Goal: Task Accomplishment & Management: Manage account settings

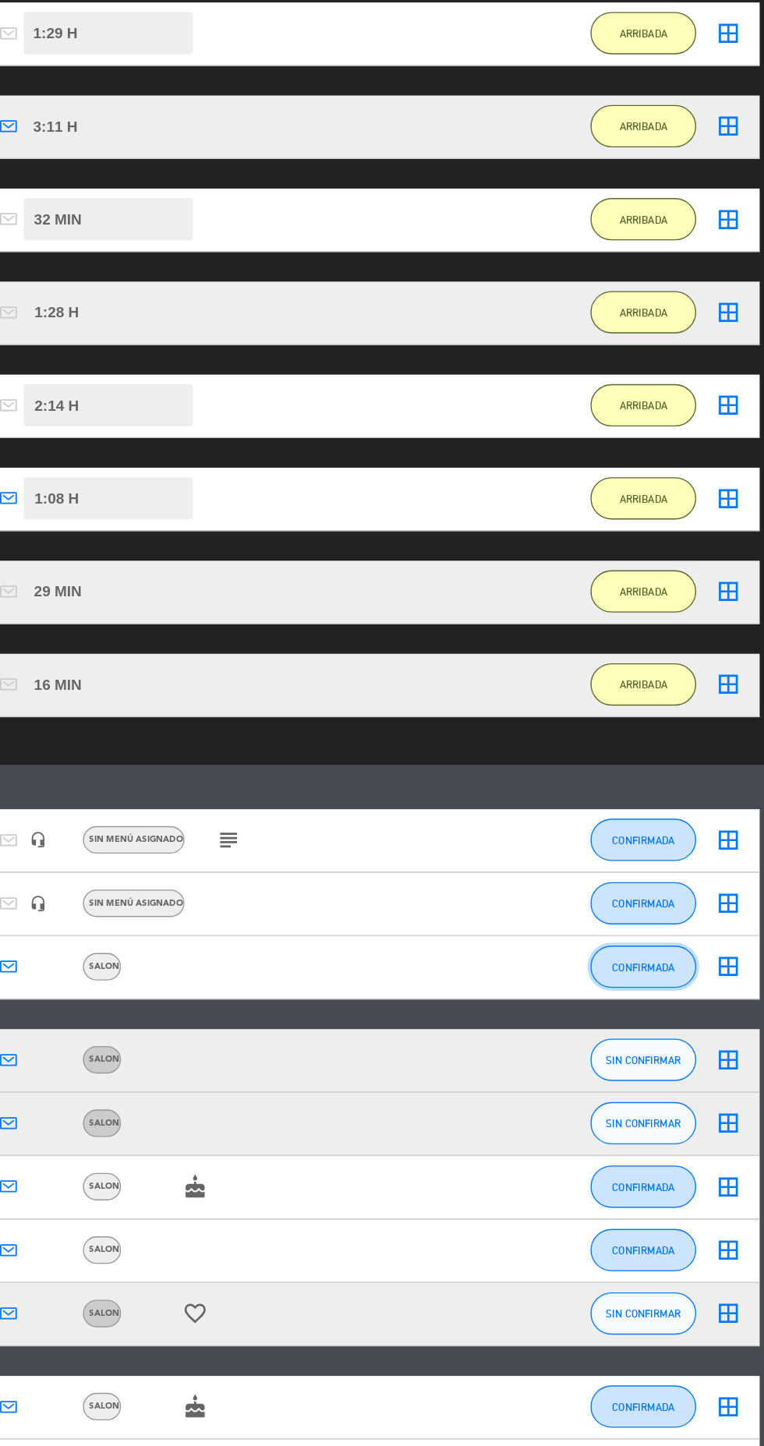
click at [691, 1072] on button "CONFIRMADA" at bounding box center [674, 1087] width 78 height 31
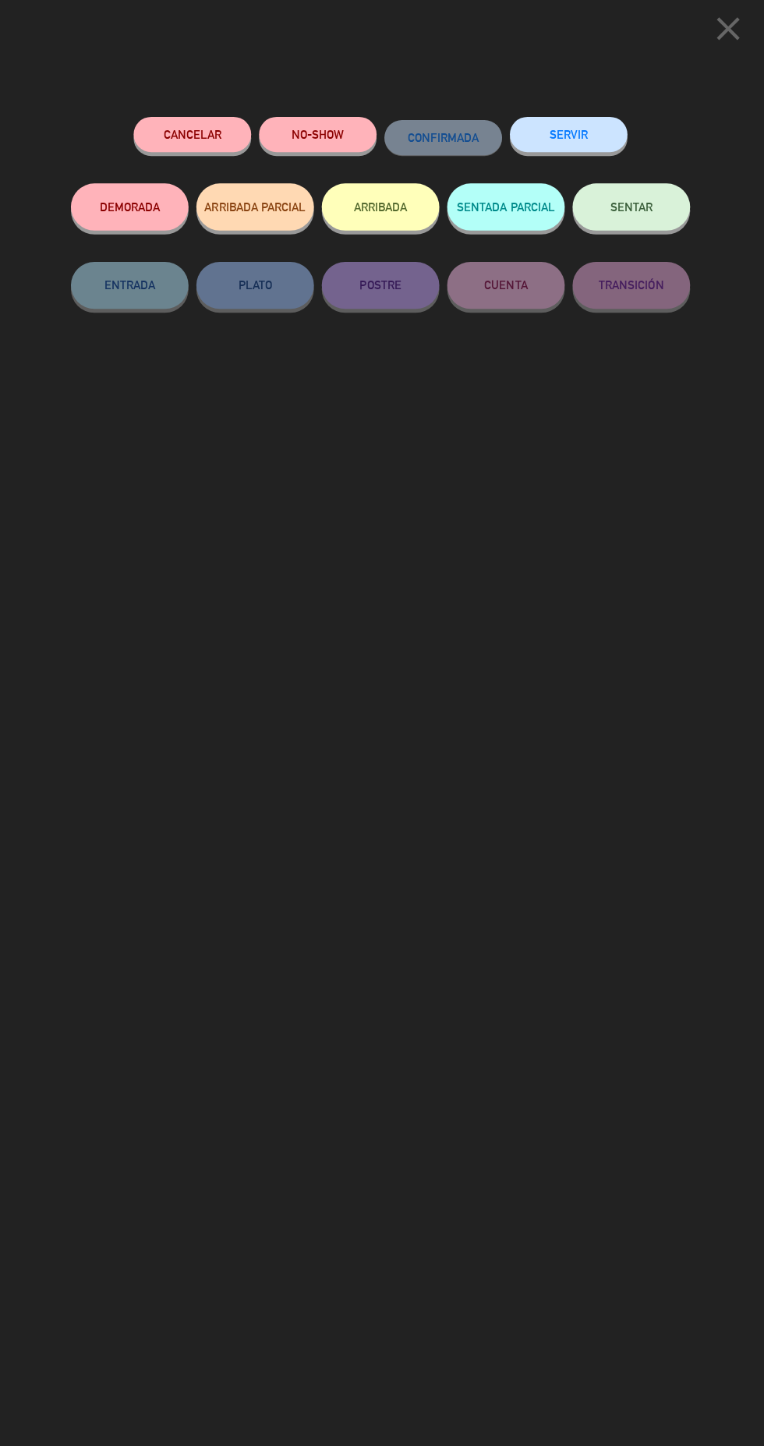
scroll to position [111, 0]
click at [352, 223] on button "ARRIBADA" at bounding box center [381, 208] width 117 height 47
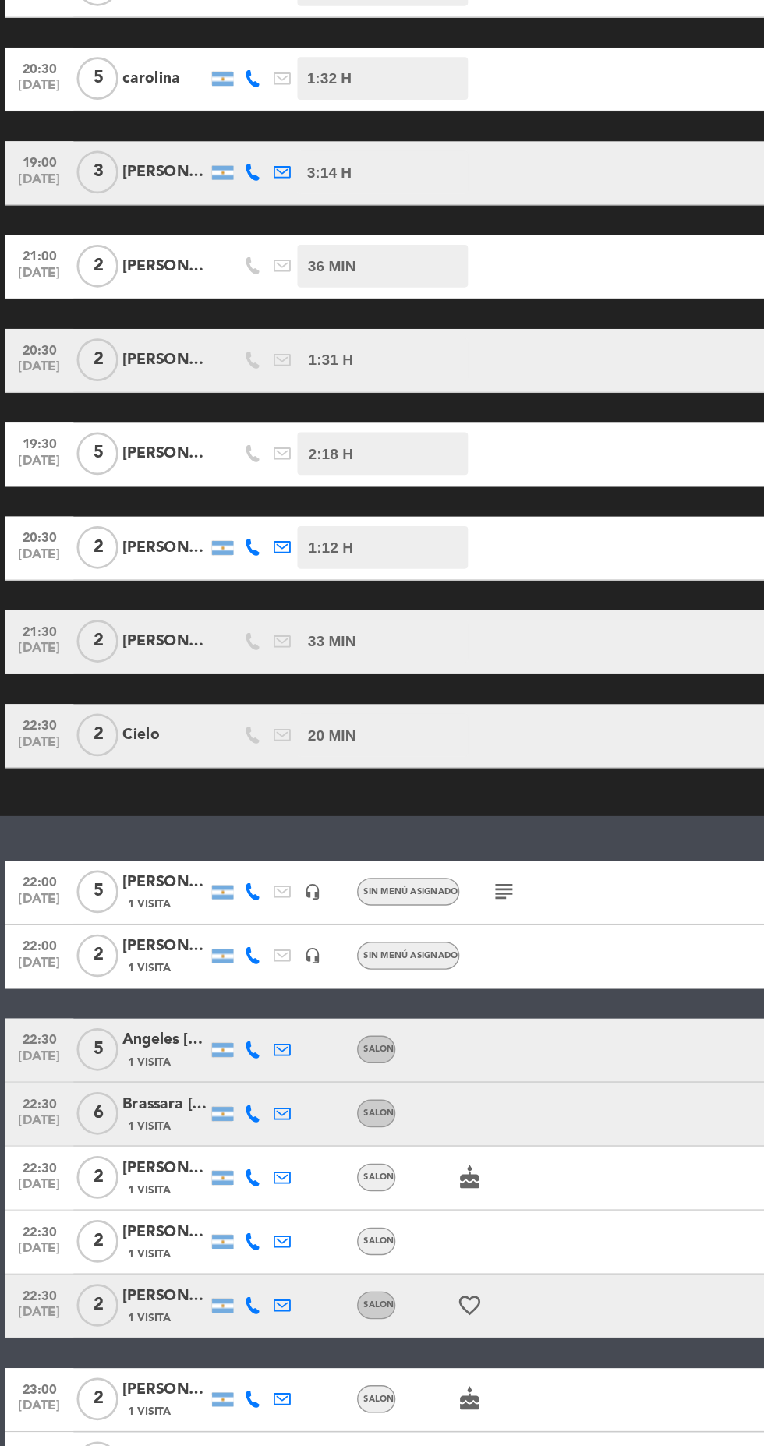
scroll to position [79, 0]
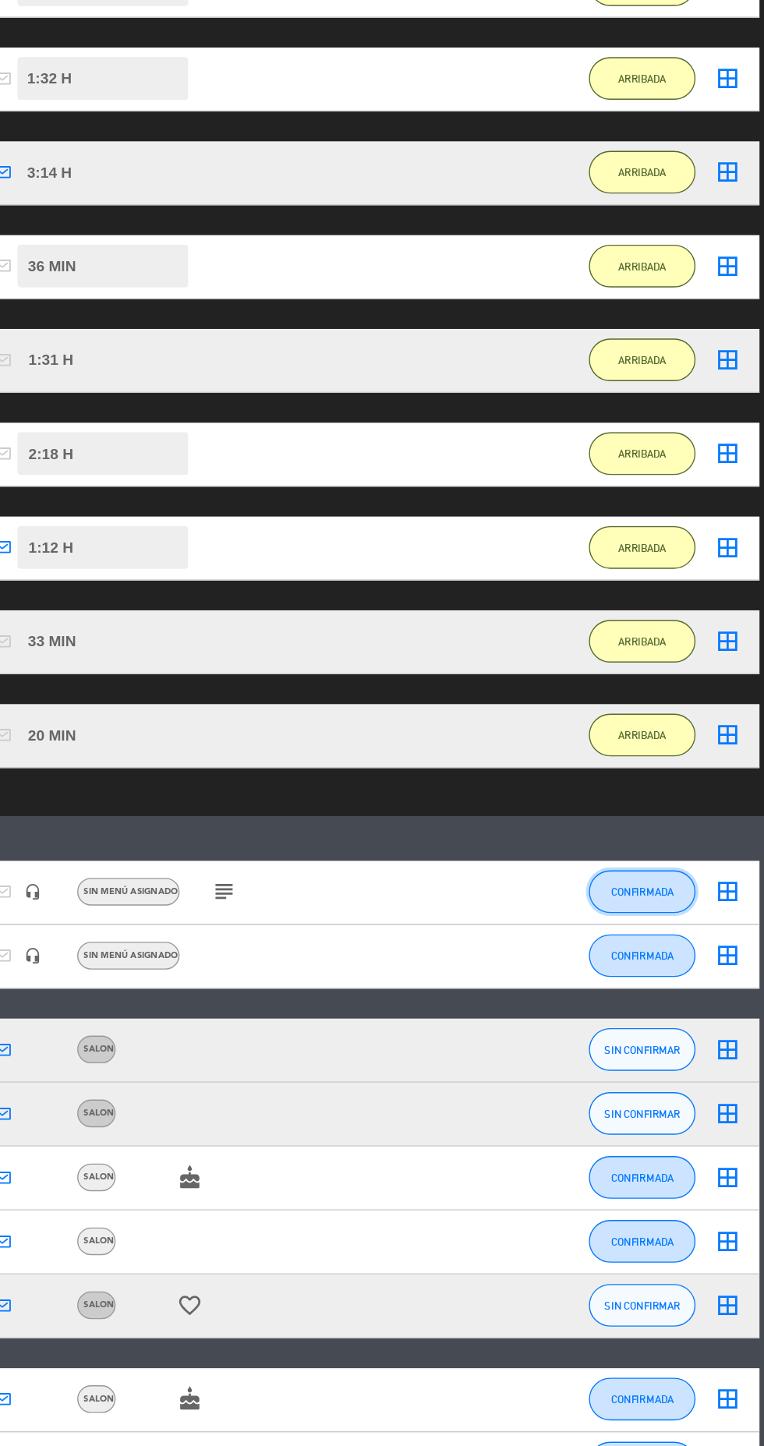
click at [650, 1025] on button "CONFIRMADA" at bounding box center [674, 1040] width 78 height 31
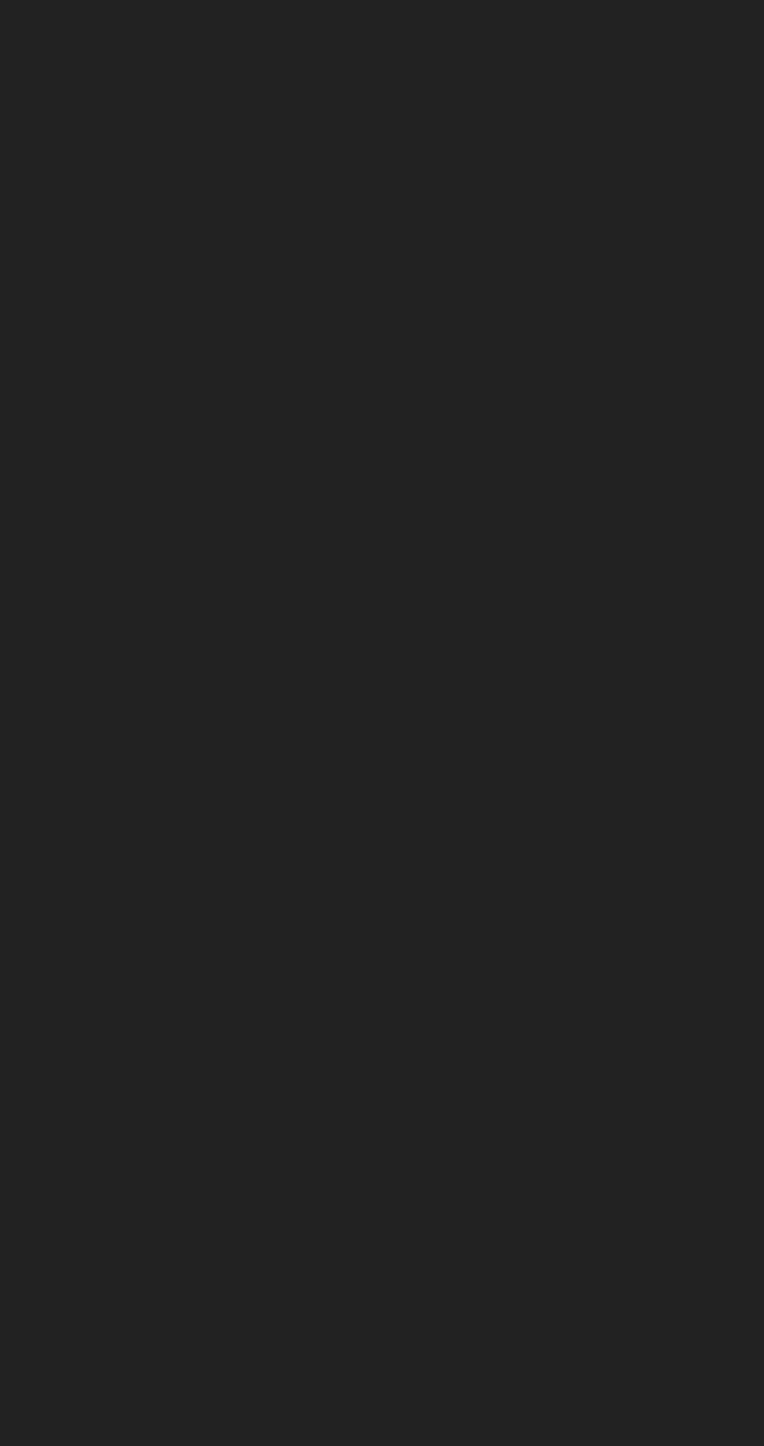
scroll to position [22, 0]
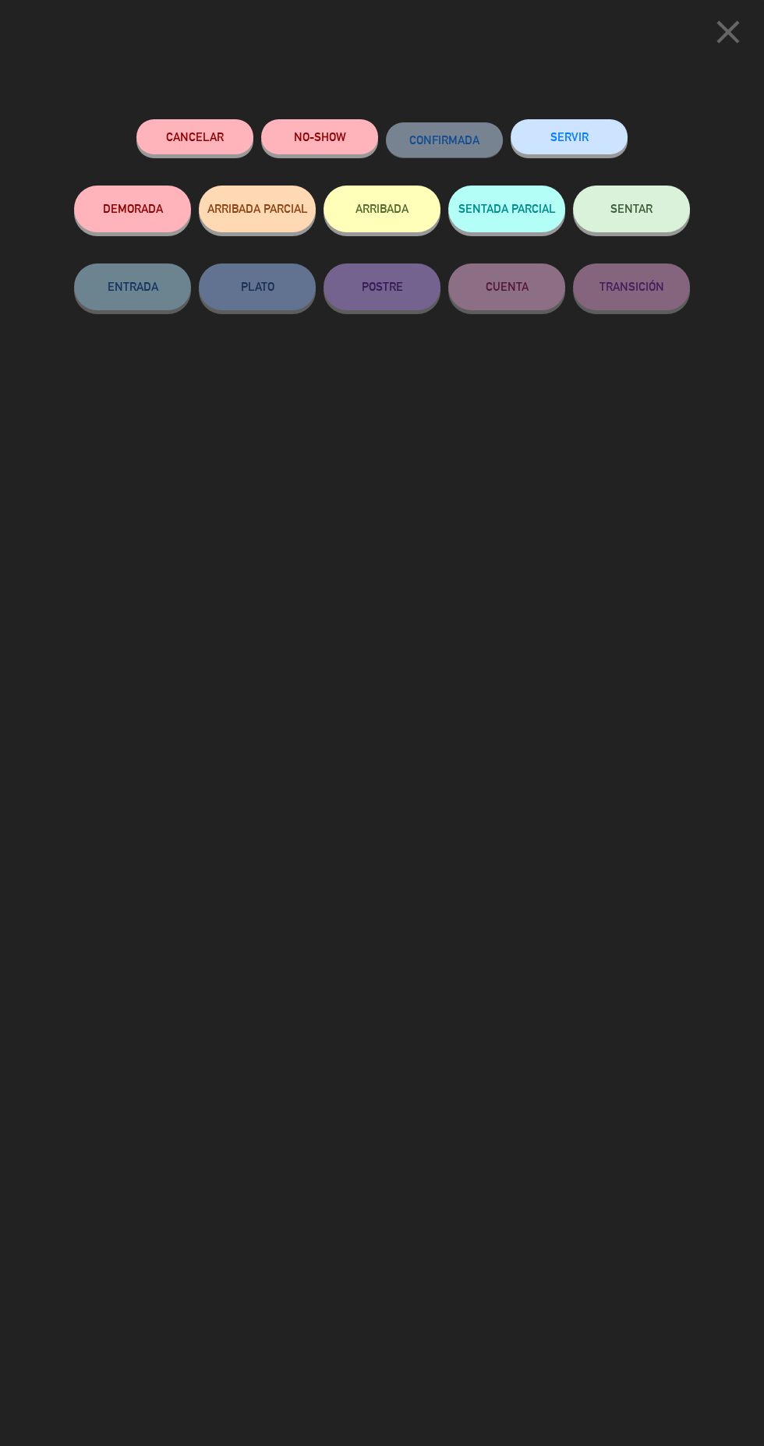
click at [103, 223] on button "DEMORADA" at bounding box center [132, 208] width 117 height 47
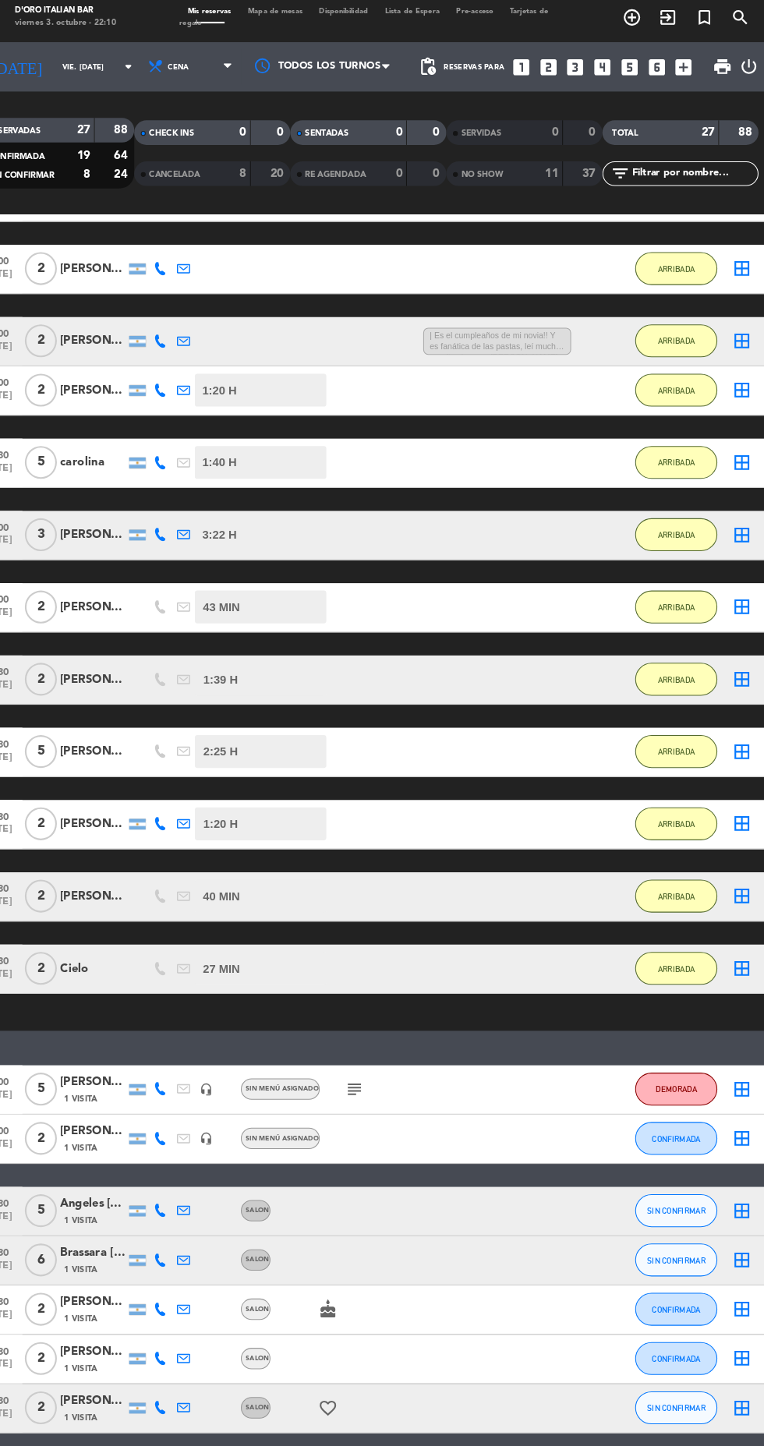
scroll to position [191, 0]
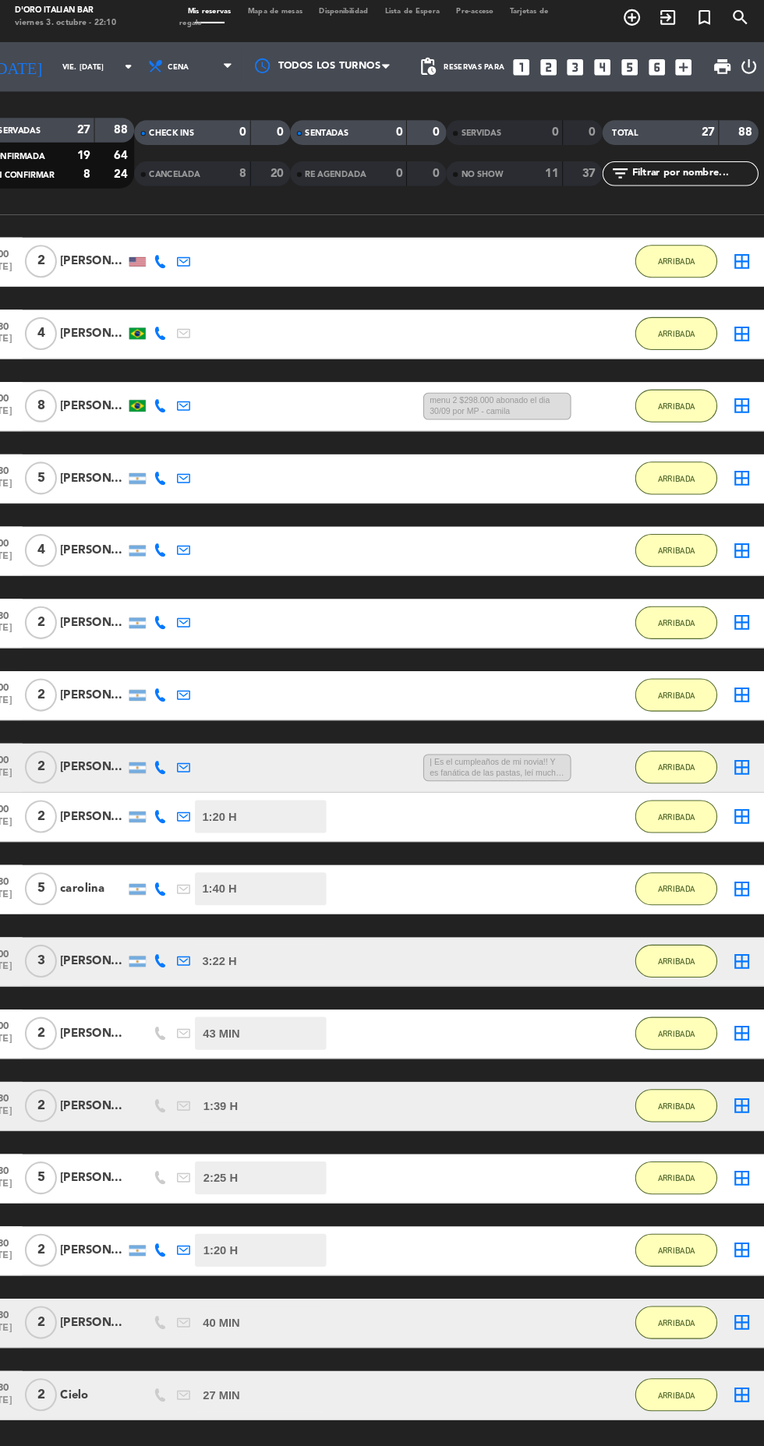
click at [552, 75] on icon "looks_two" at bounding box center [552, 70] width 20 height 20
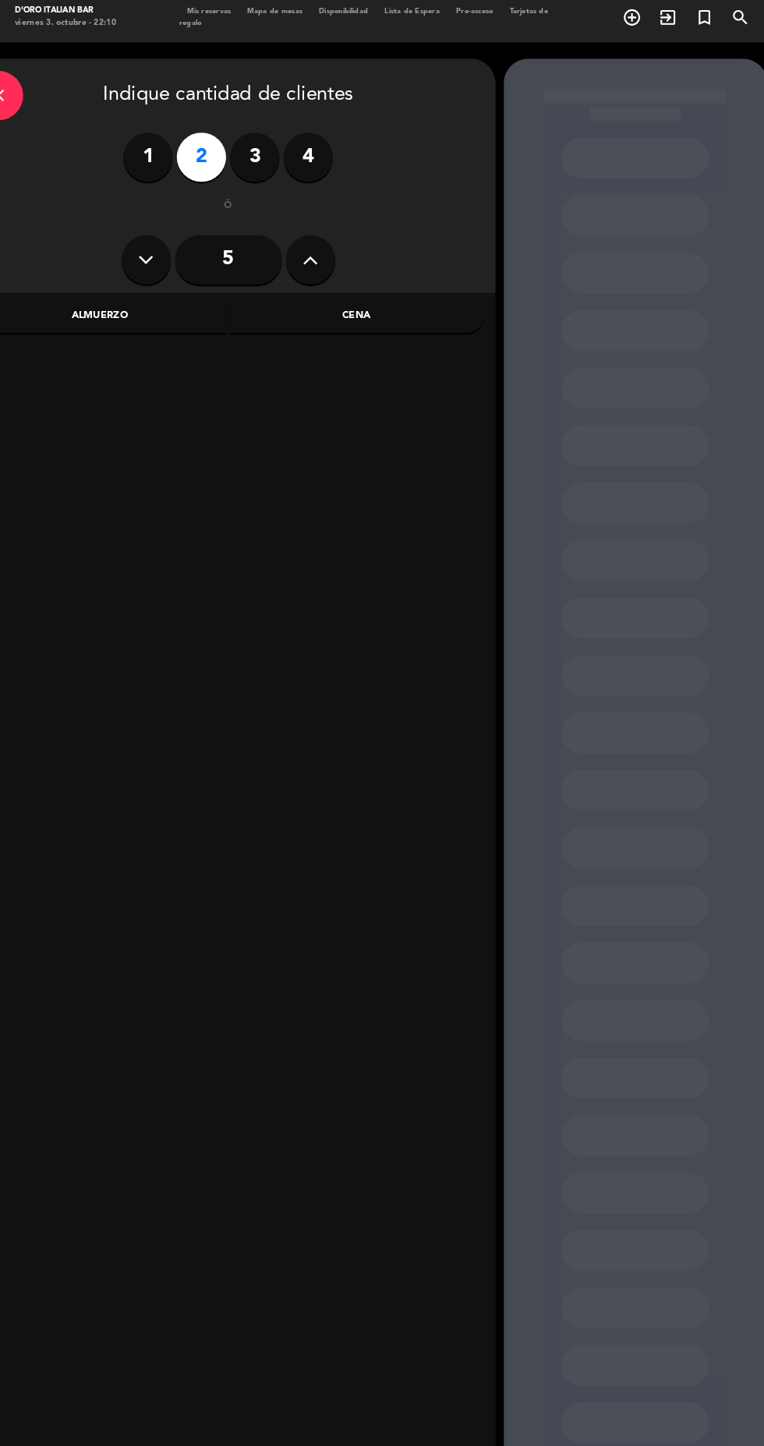
click at [403, 299] on div "Cena" at bounding box center [371, 306] width 240 height 31
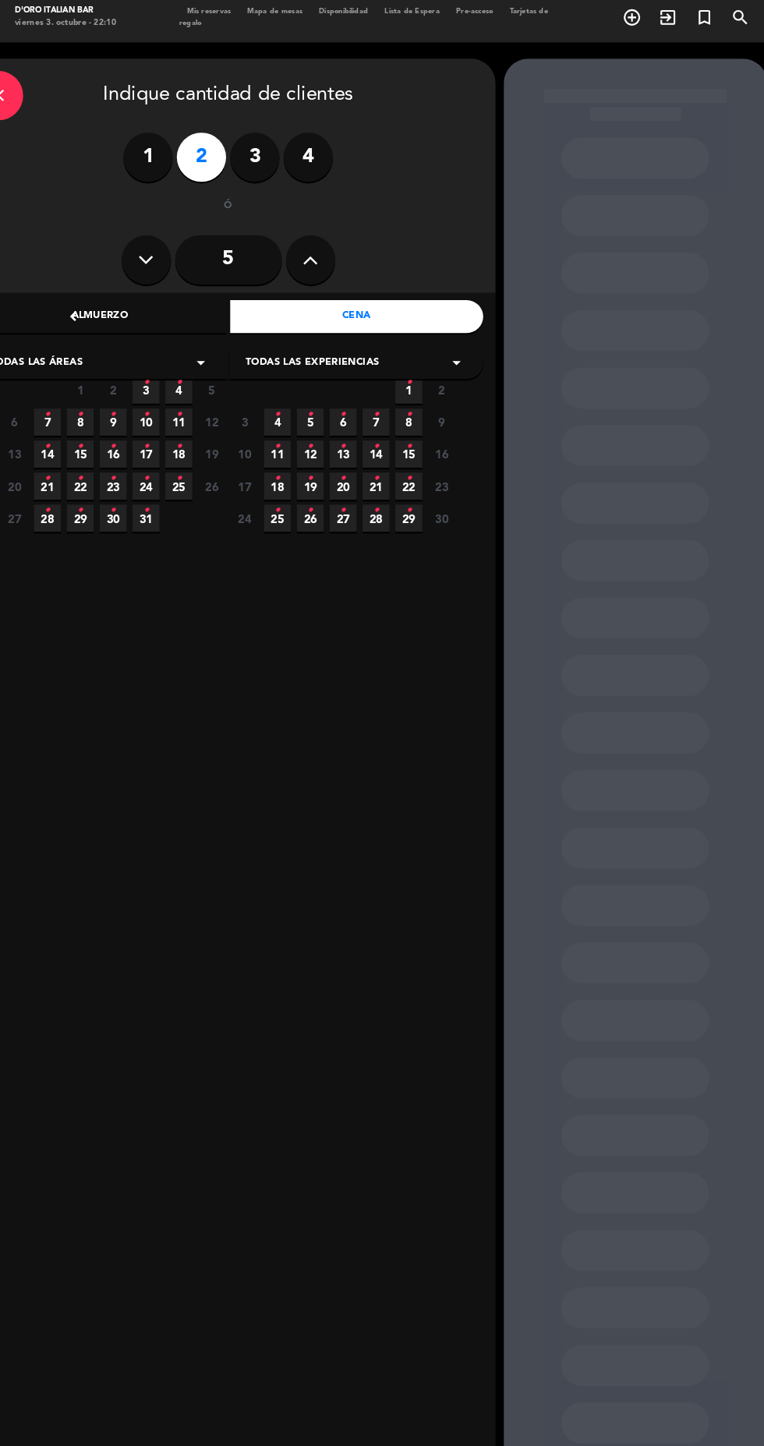
click at [173, 394] on icon "•" at bounding box center [170, 399] width 5 height 25
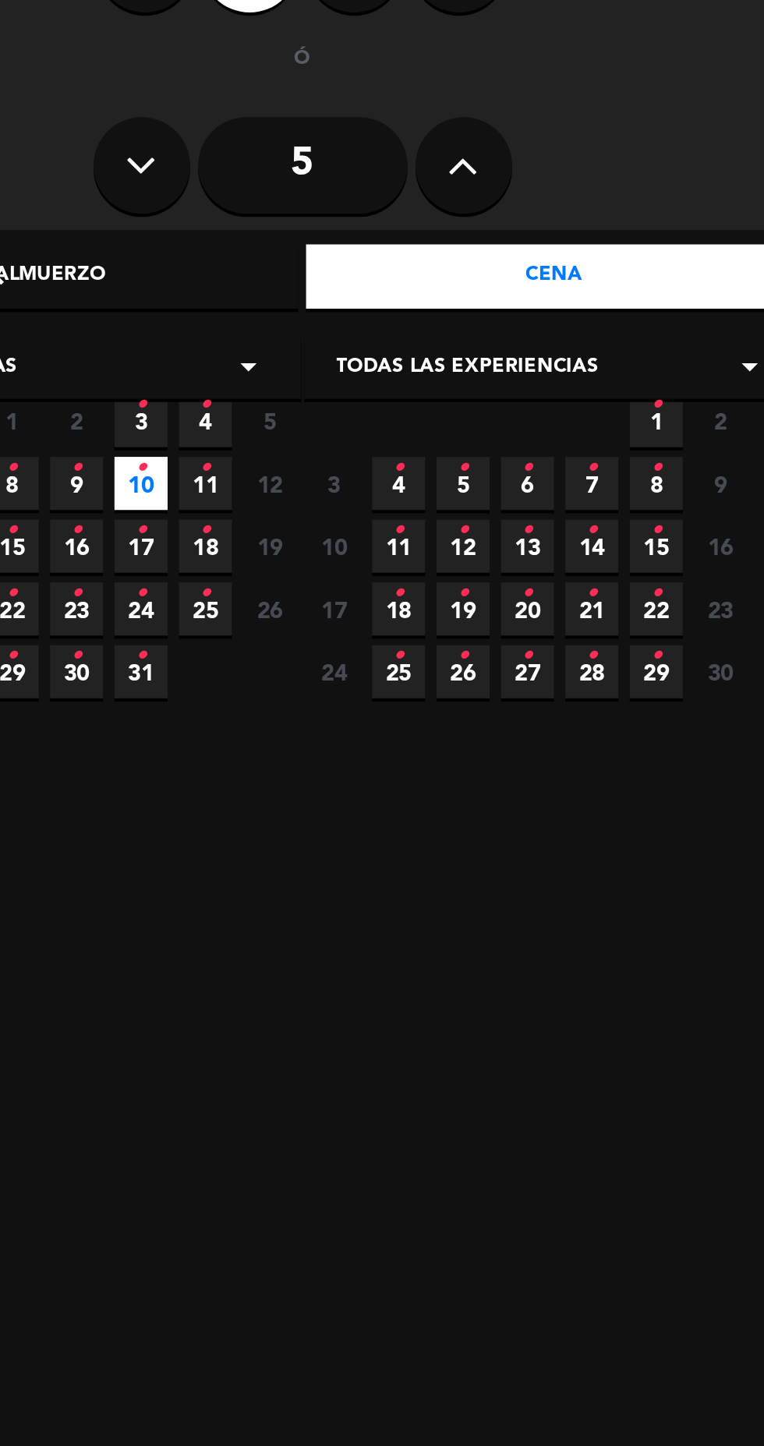
click at [171, 377] on icon "•" at bounding box center [170, 369] width 5 height 25
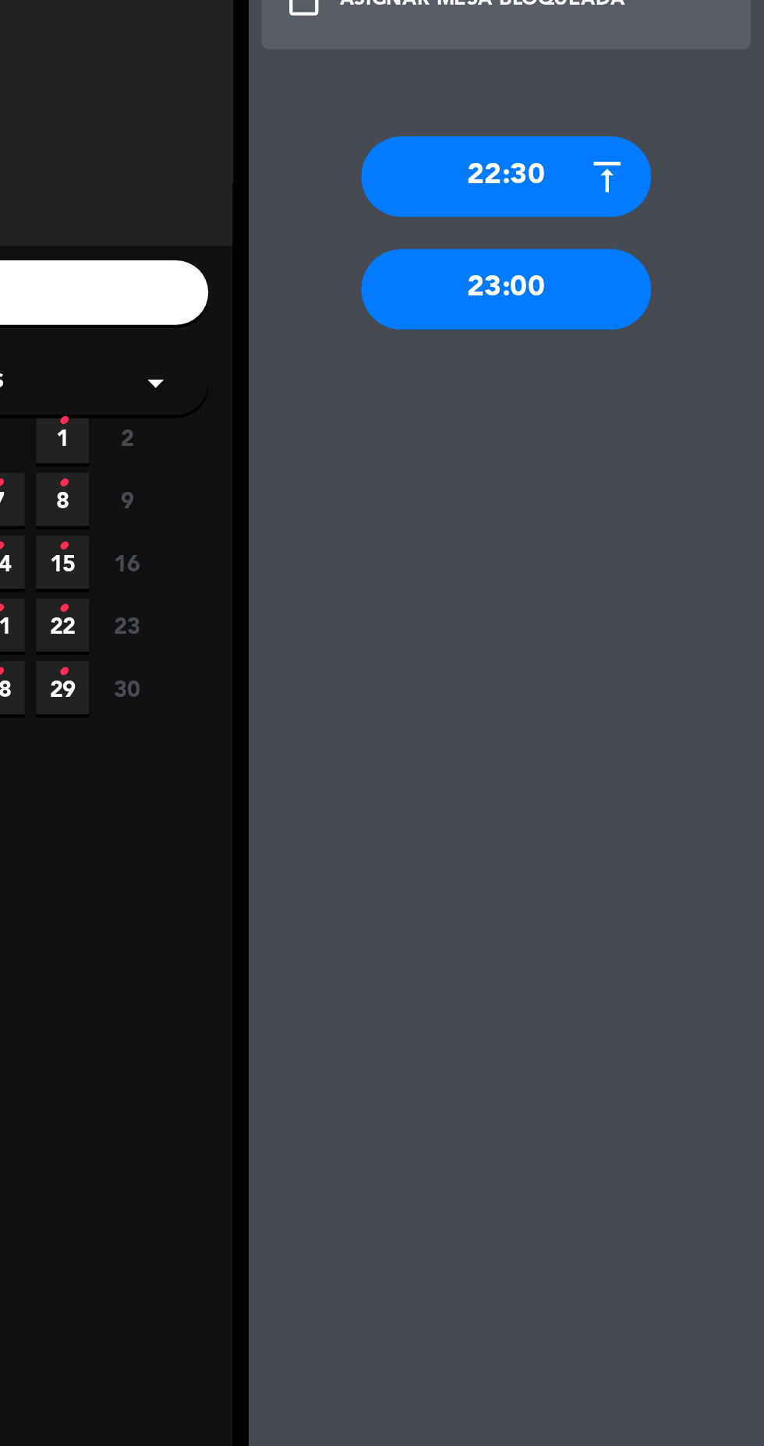
click at [655, 308] on div "23:00" at bounding box center [635, 305] width 140 height 39
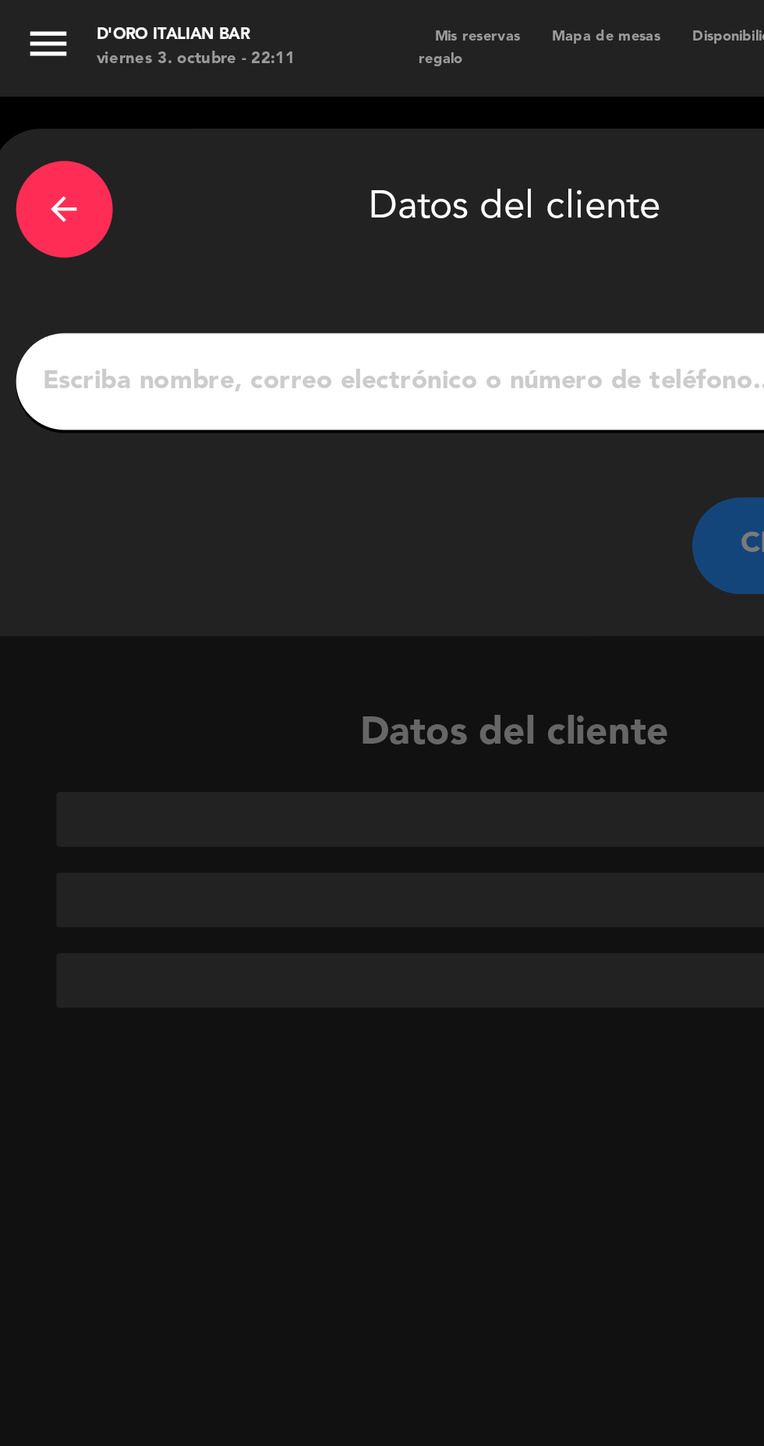
click at [170, 189] on input "1" at bounding box center [249, 185] width 460 height 22
type input "Ariana"
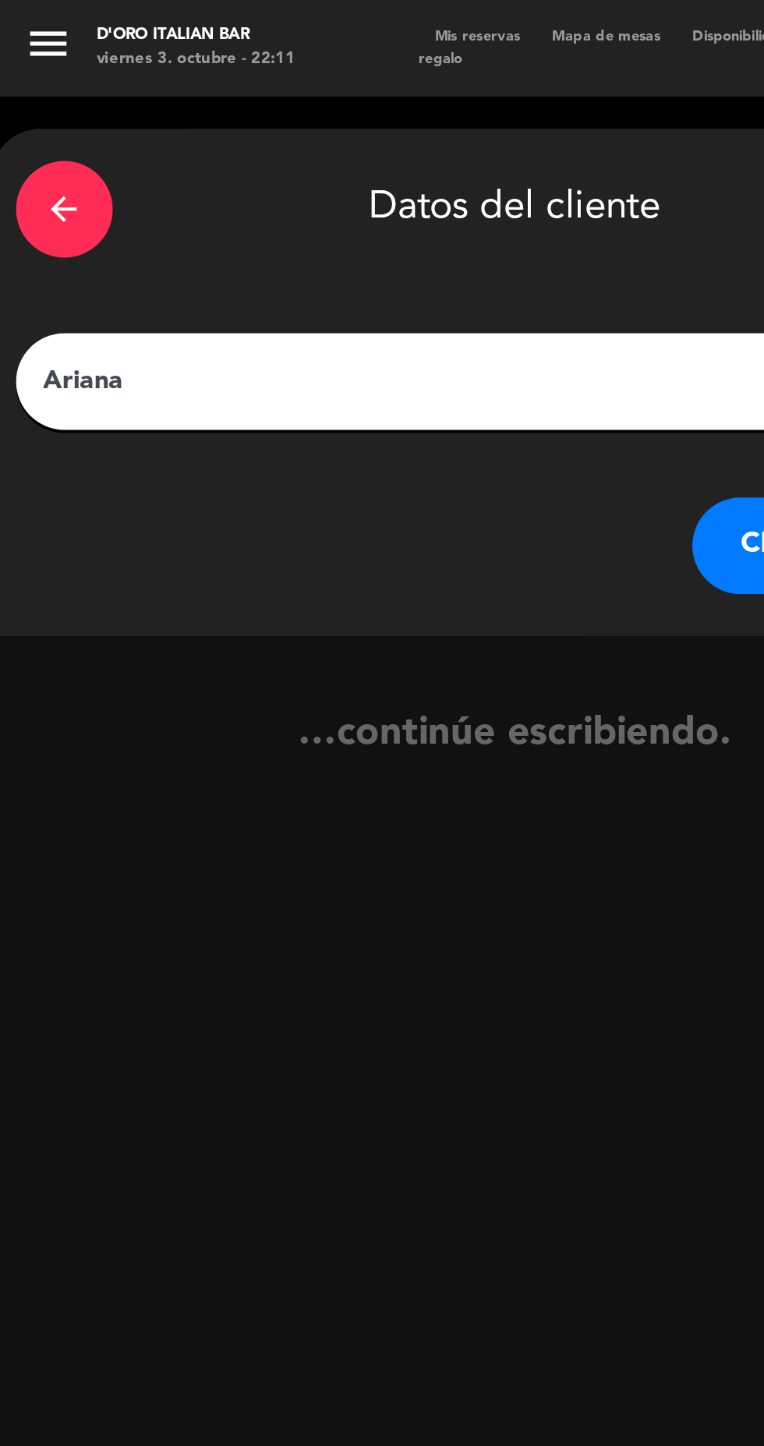
click at [352, 265] on button "CREAR CLIENTE" at bounding box center [413, 264] width 156 height 47
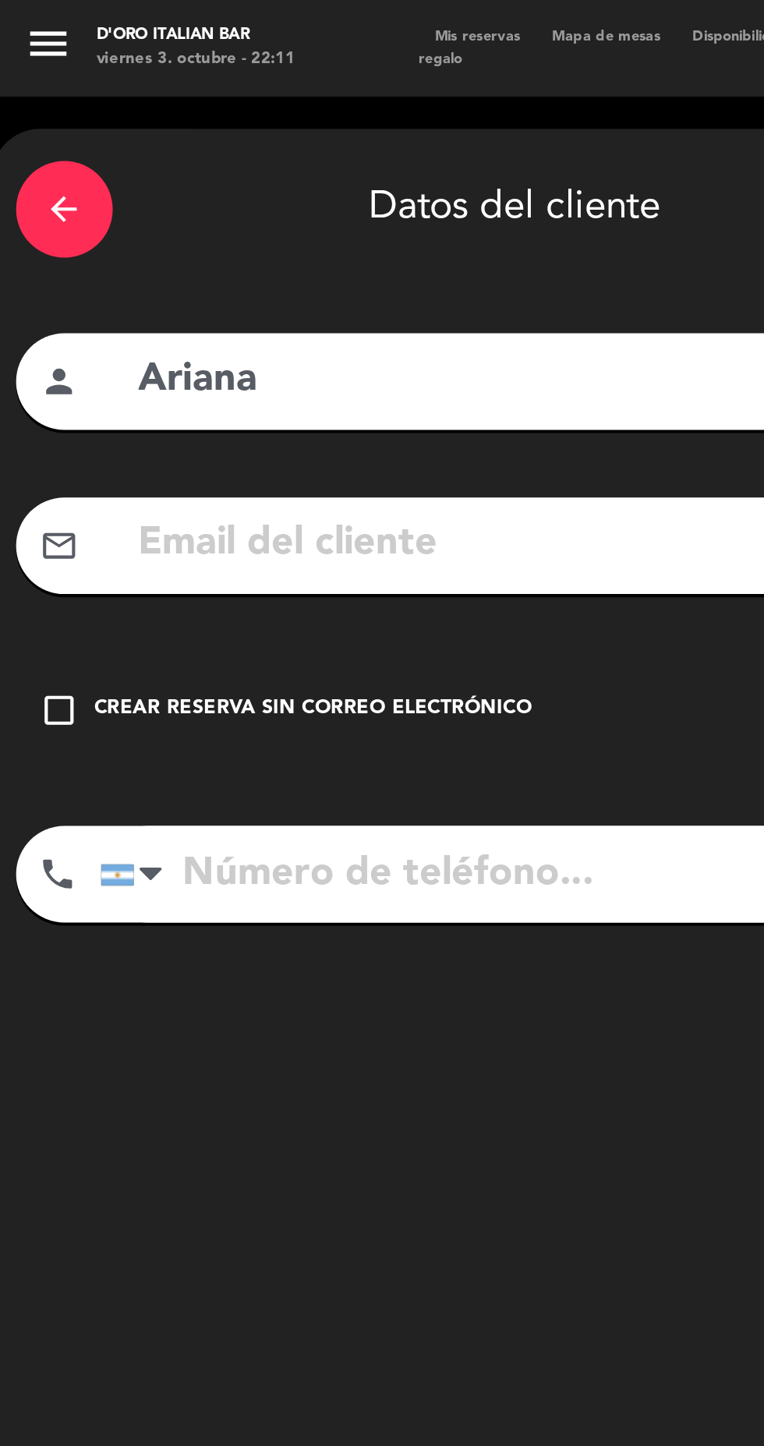
click at [69, 348] on div "Crear reserva sin correo electrónico" at bounding box center [152, 344] width 212 height 16
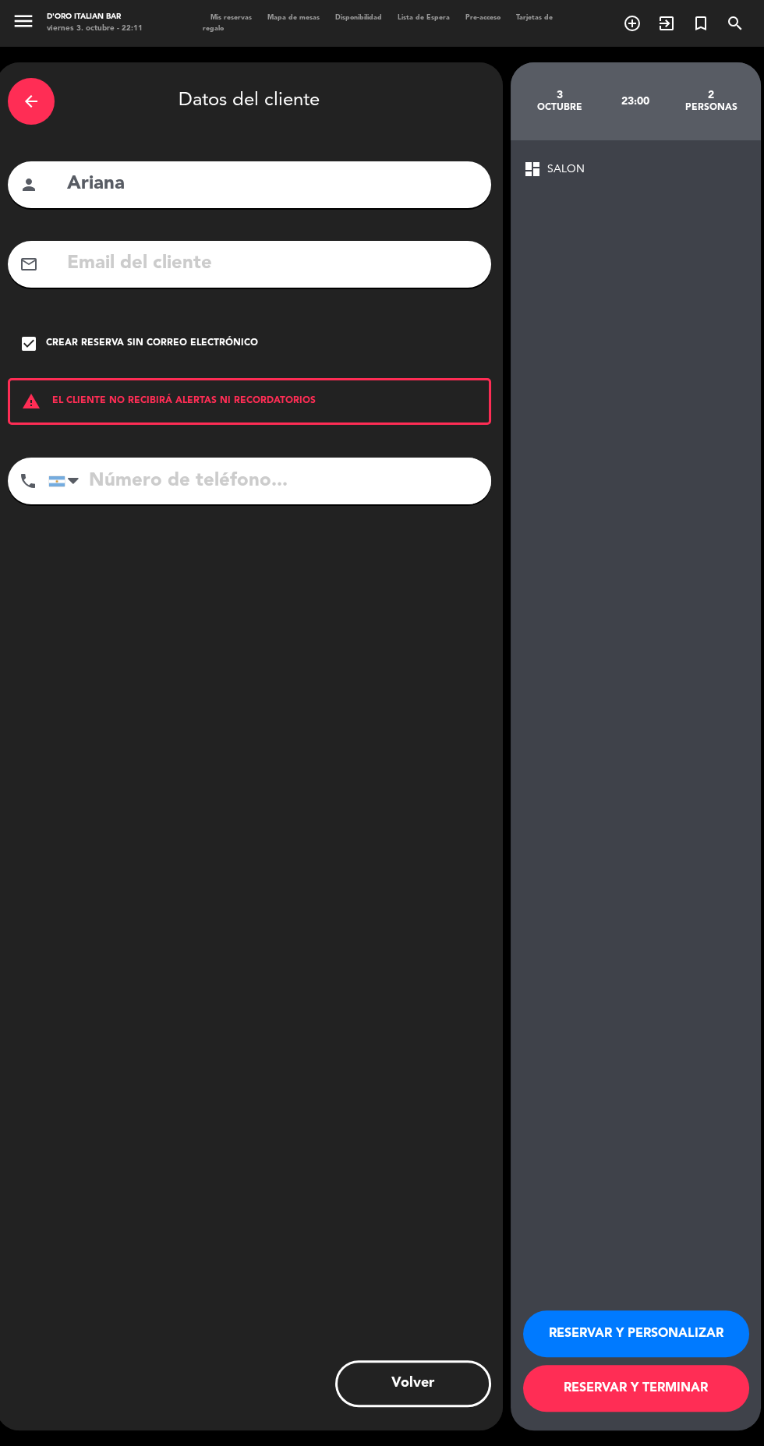
click at [679, 1411] on button "RESERVAR Y TERMINAR" at bounding box center [636, 1388] width 226 height 47
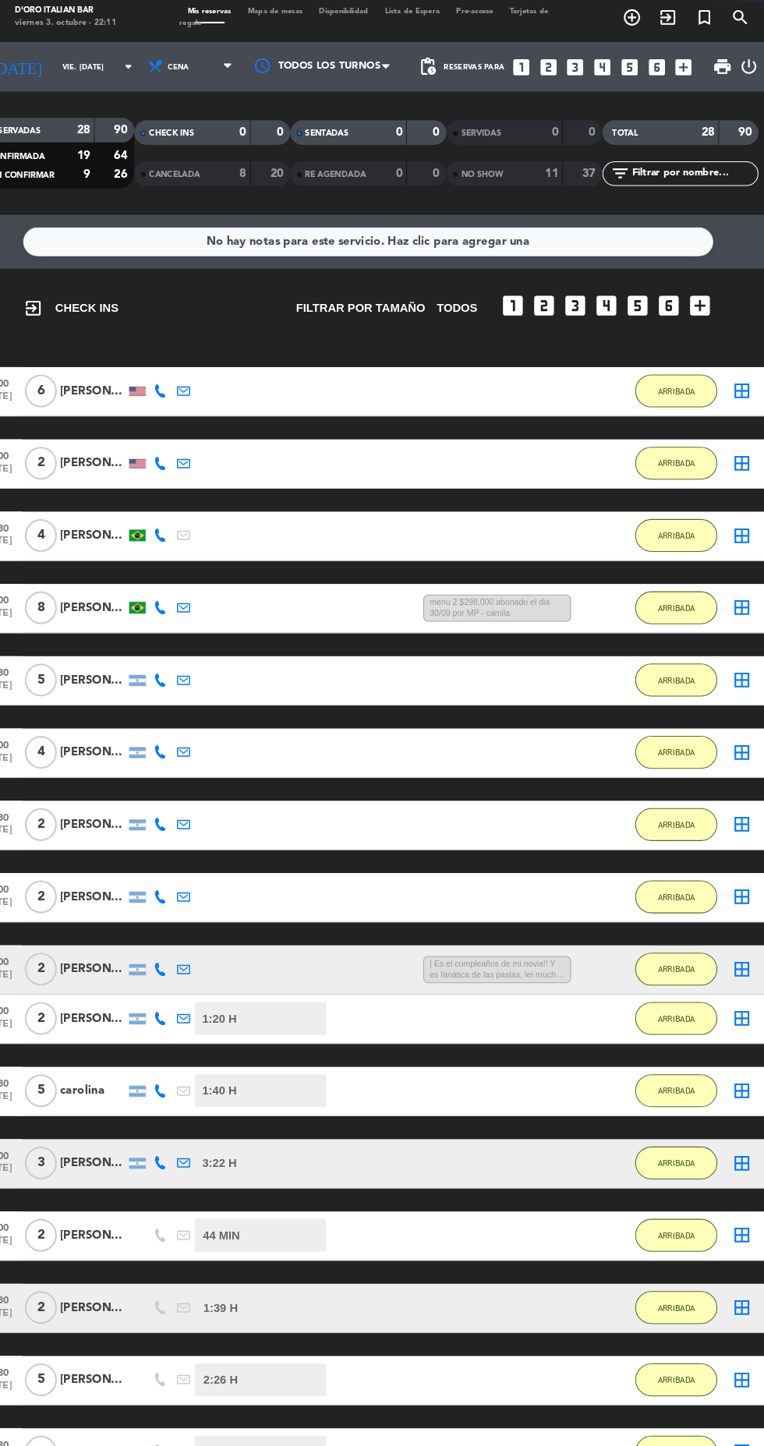
scroll to position [644, 0]
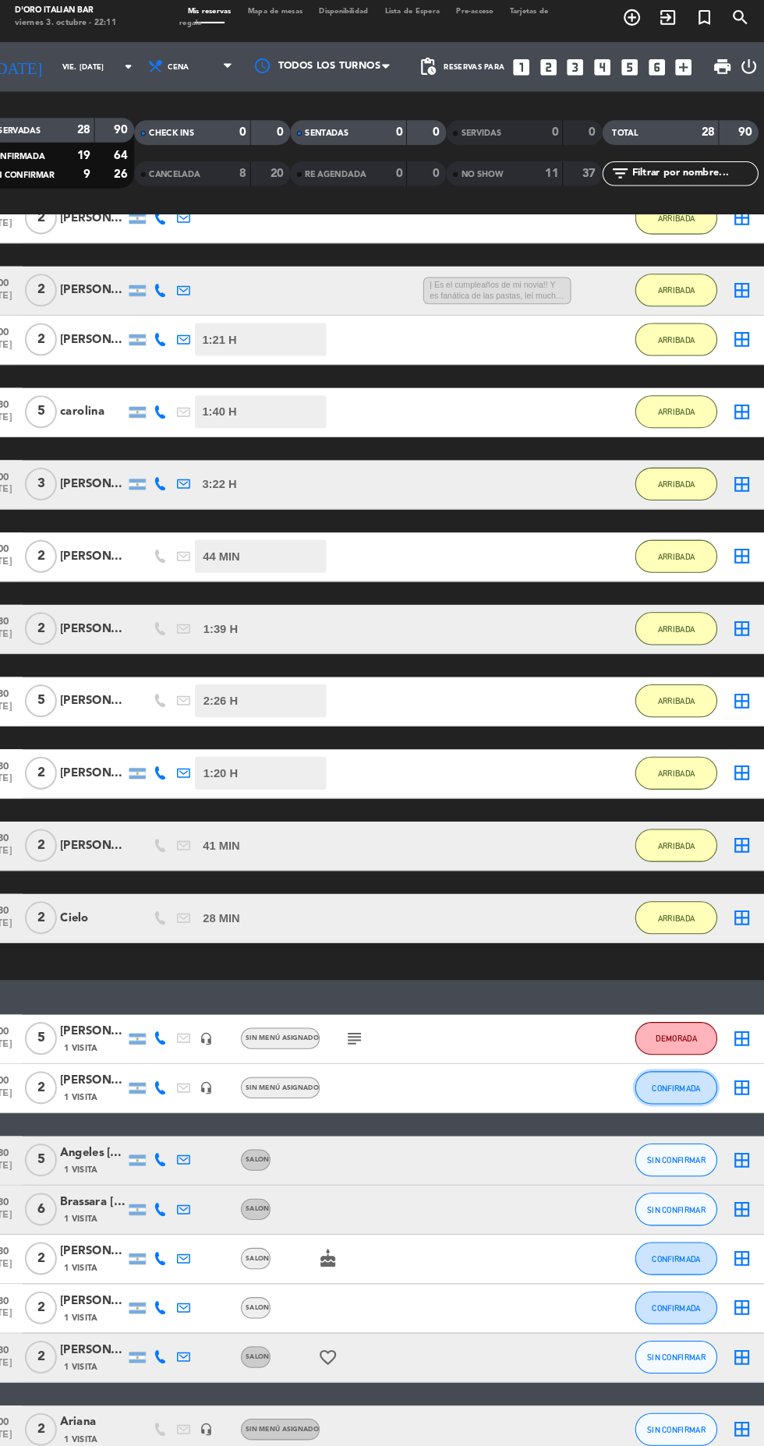
click at [697, 1051] on button "CONFIRMADA" at bounding box center [674, 1038] width 78 height 31
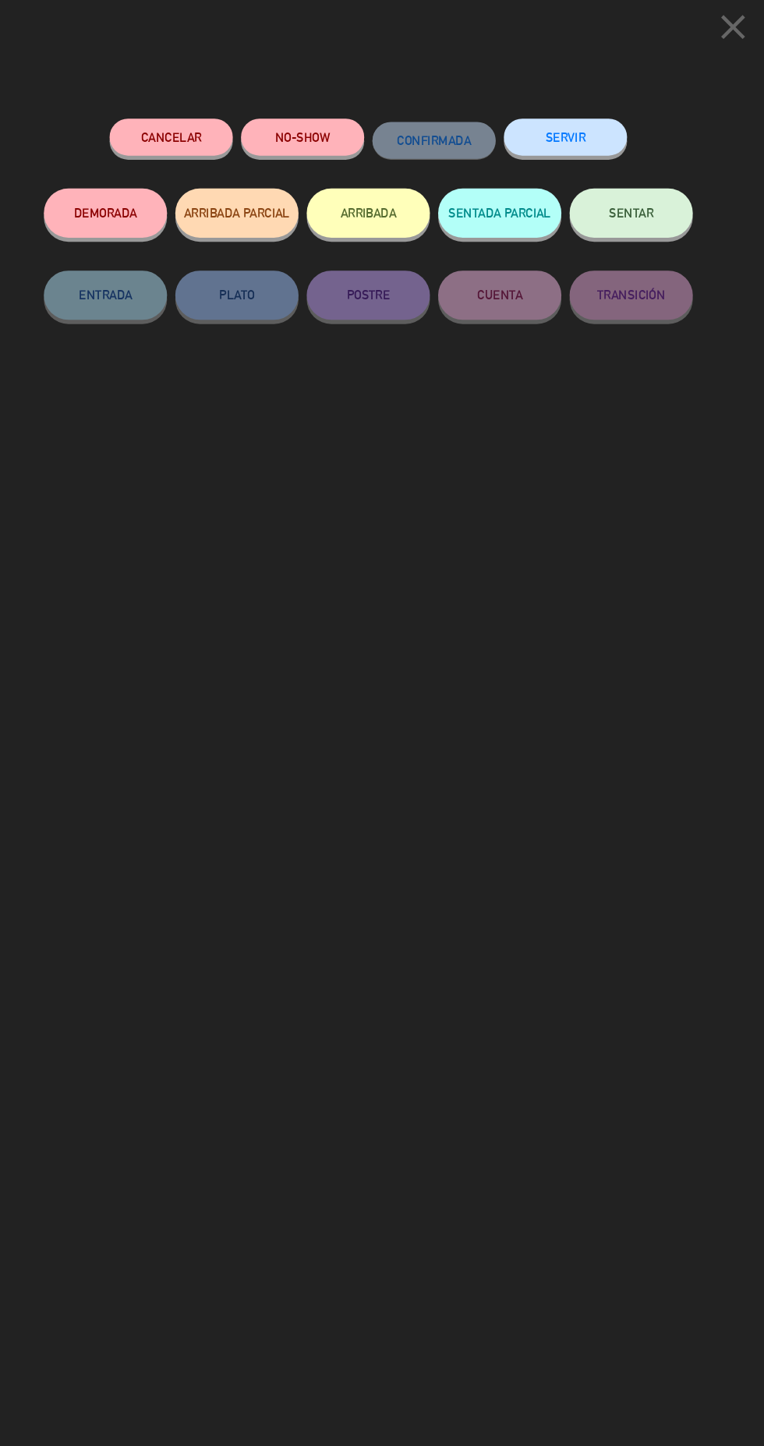
click at [397, 225] on button "ARRIBADA" at bounding box center [381, 208] width 117 height 47
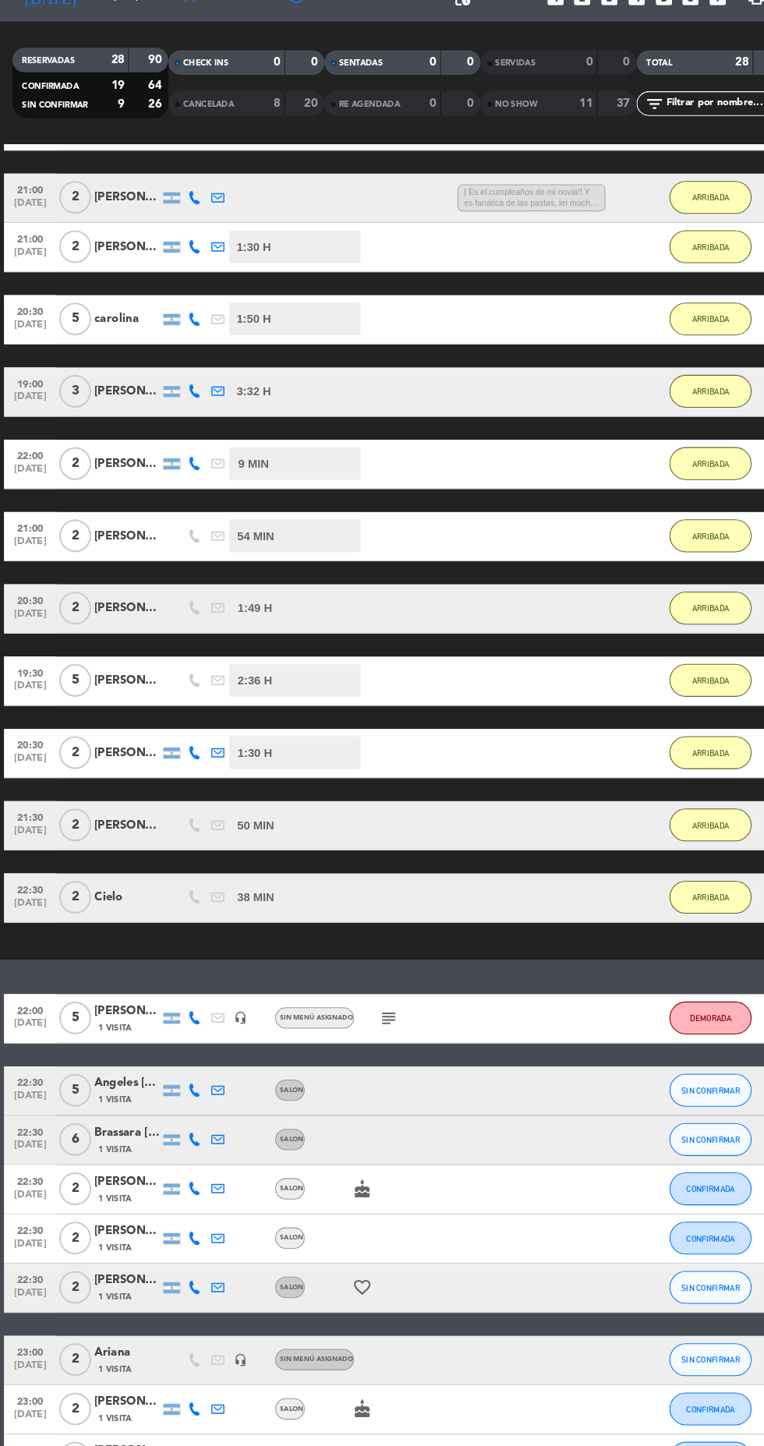
scroll to position [111, 0]
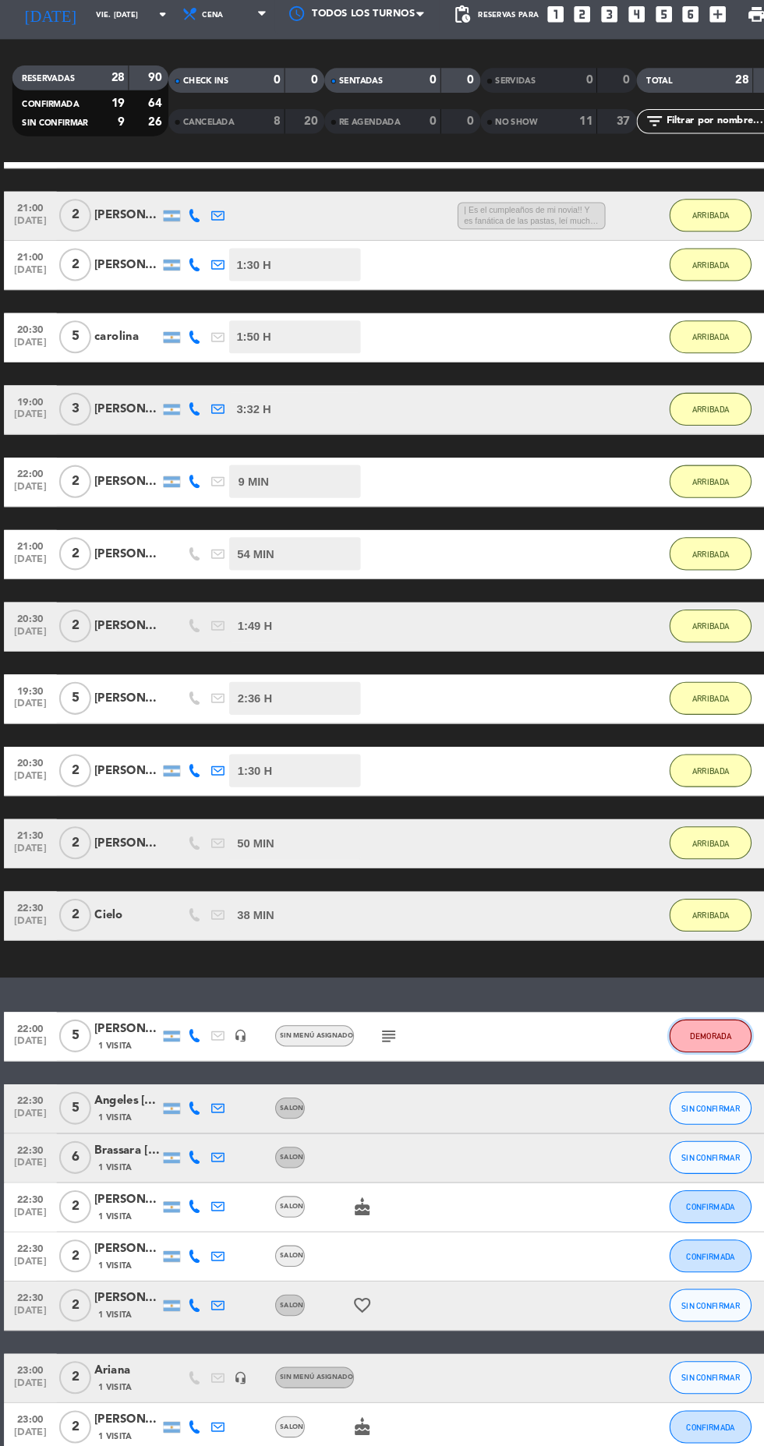
click at [677, 1035] on span "DEMORADA" at bounding box center [674, 1039] width 39 height 9
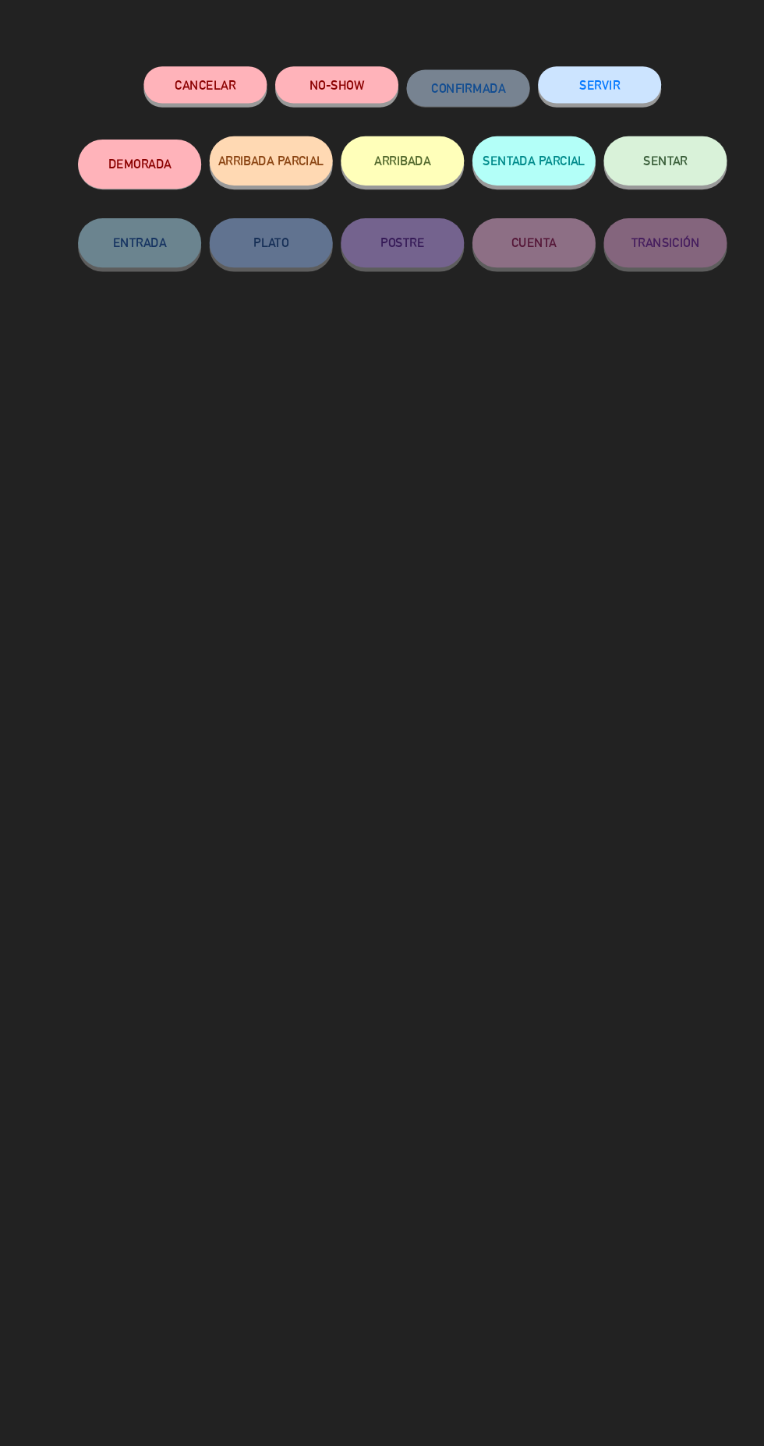
click at [396, 215] on button "ARRIBADA" at bounding box center [381, 208] width 117 height 47
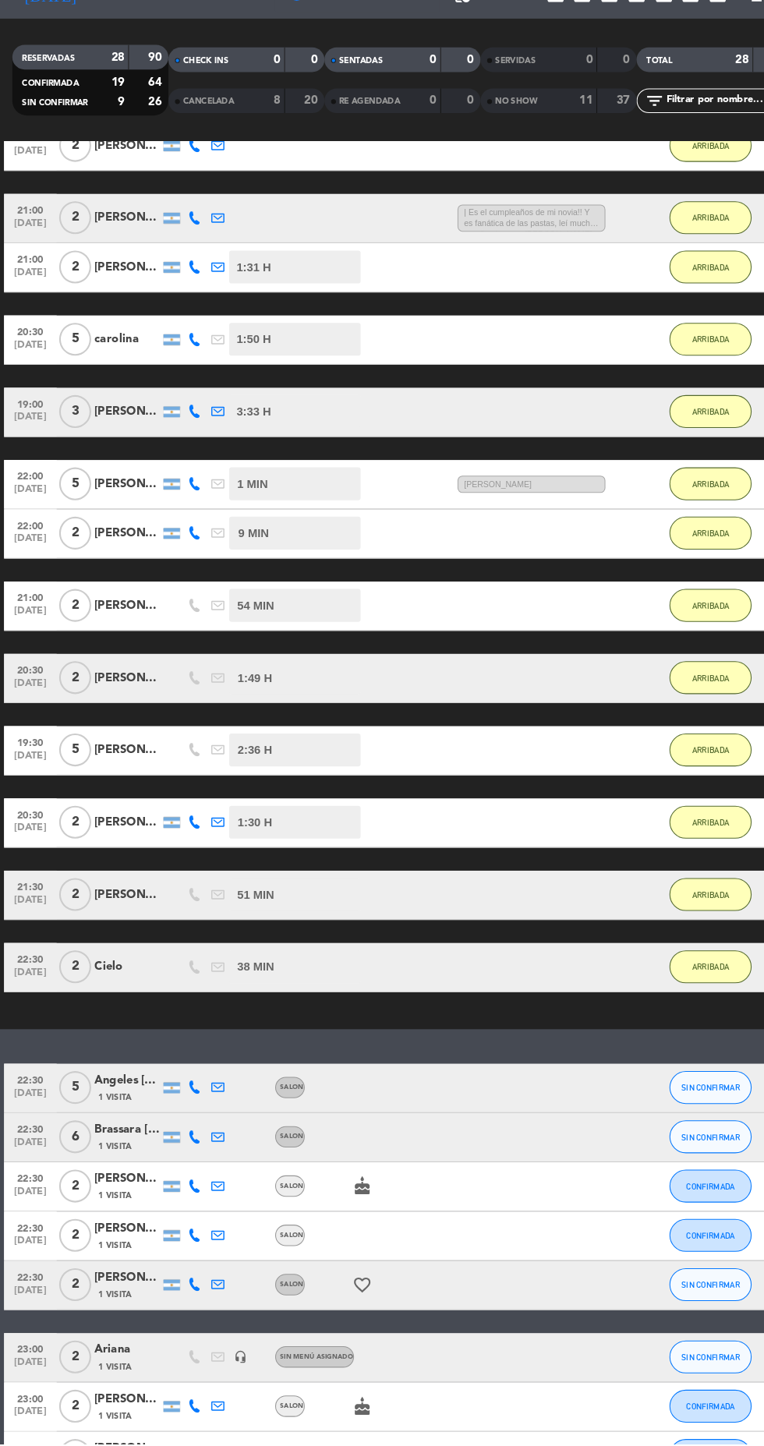
scroll to position [65, 0]
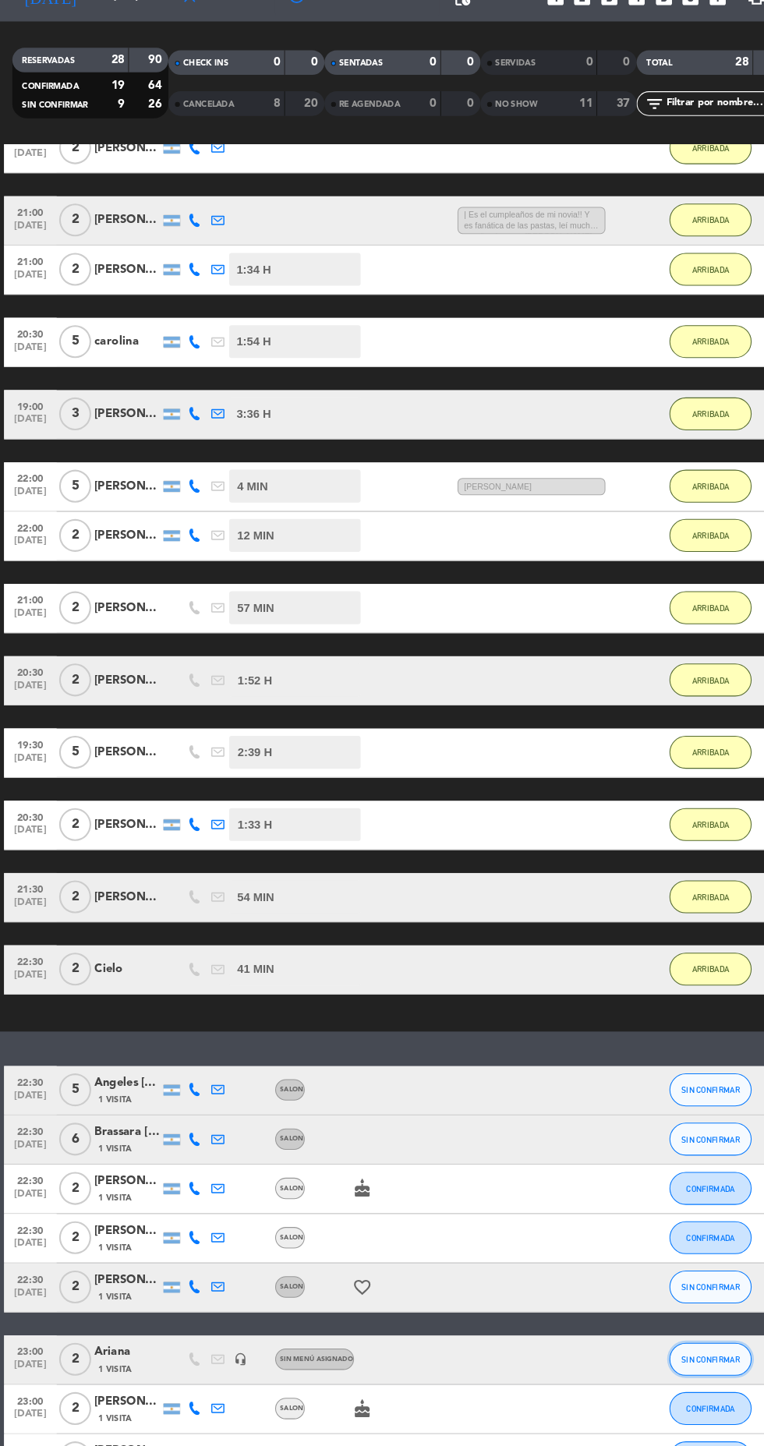
click at [692, 1348] on button "SIN CONFIRMAR" at bounding box center [674, 1363] width 78 height 31
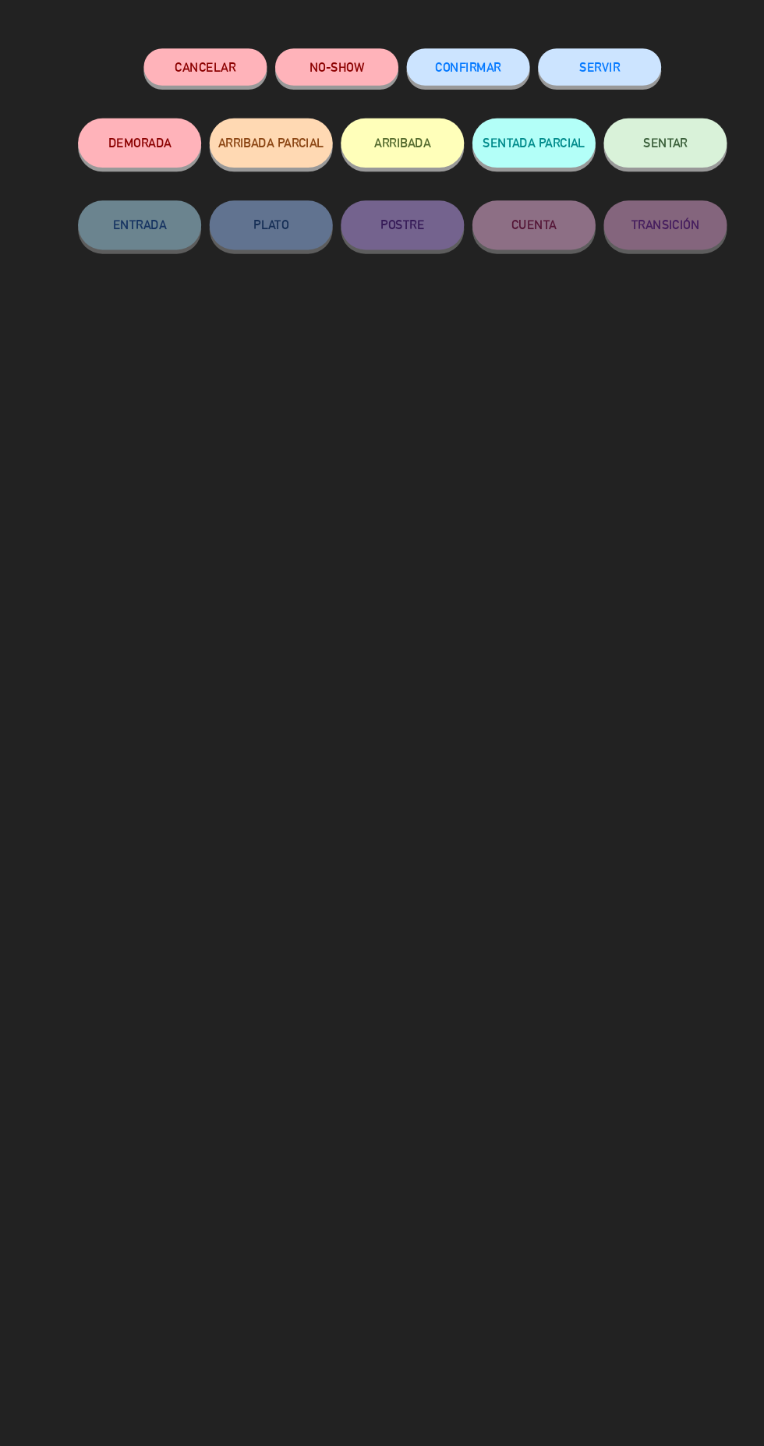
click at [387, 224] on button "ARRIBADA" at bounding box center [381, 208] width 117 height 47
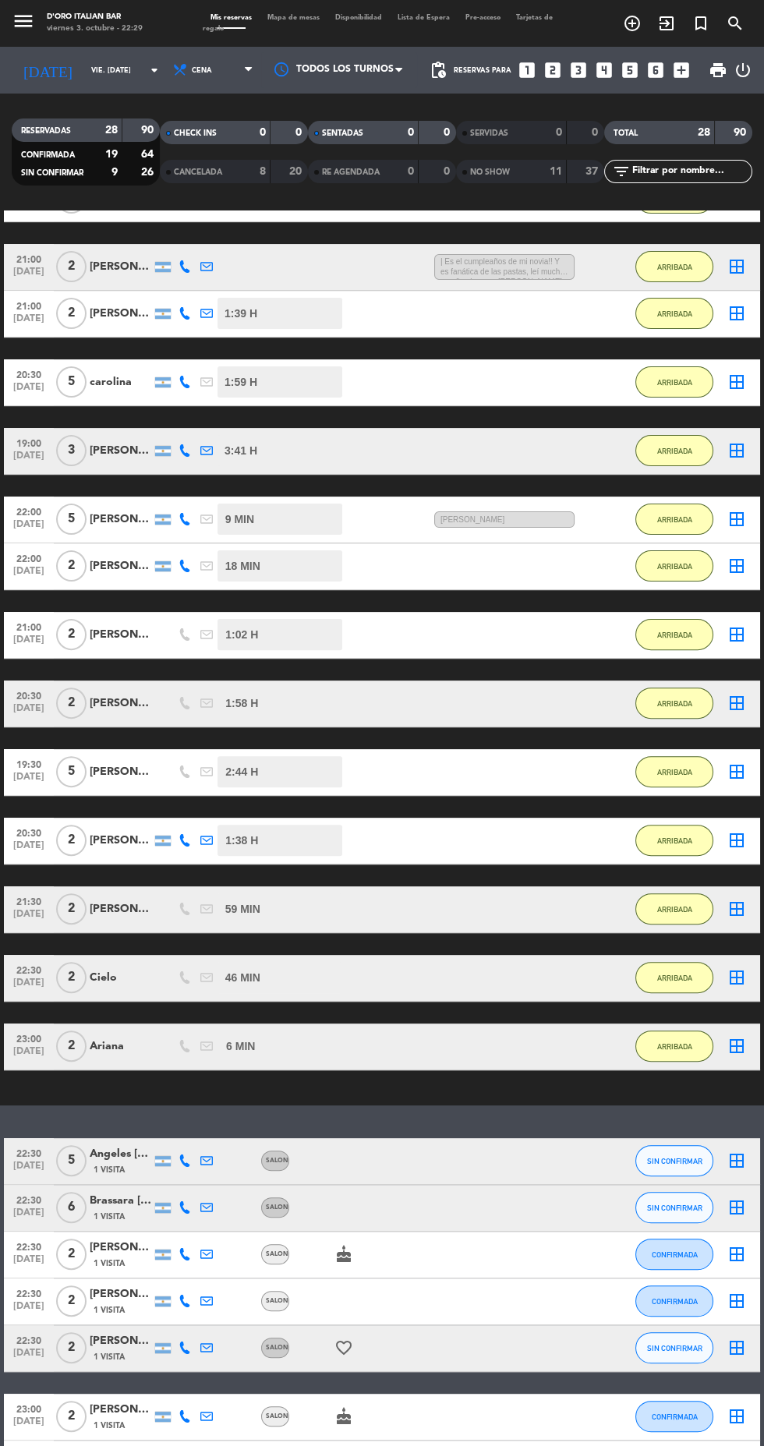
scroll to position [666, 0]
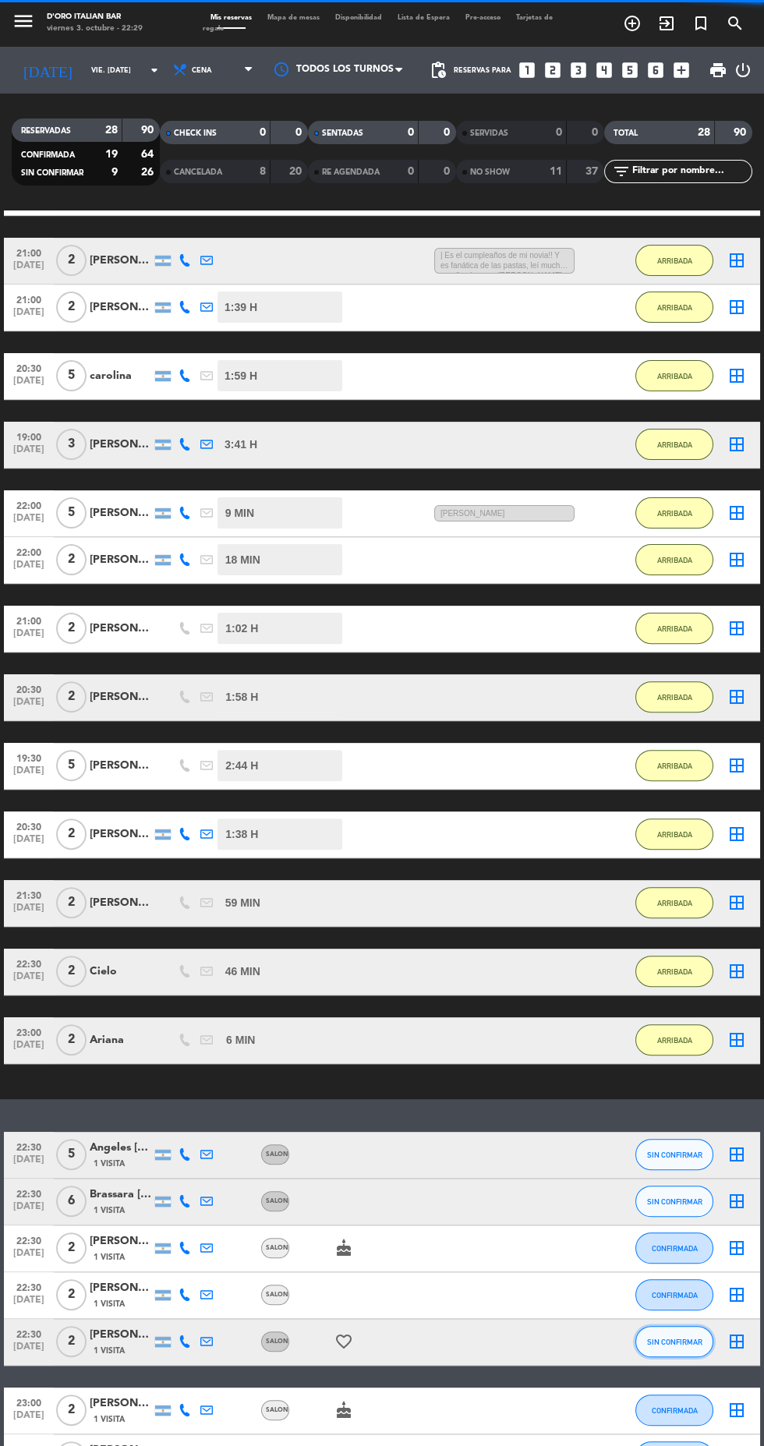
click at [701, 1354] on button "SIN CONFIRMAR" at bounding box center [674, 1341] width 78 height 31
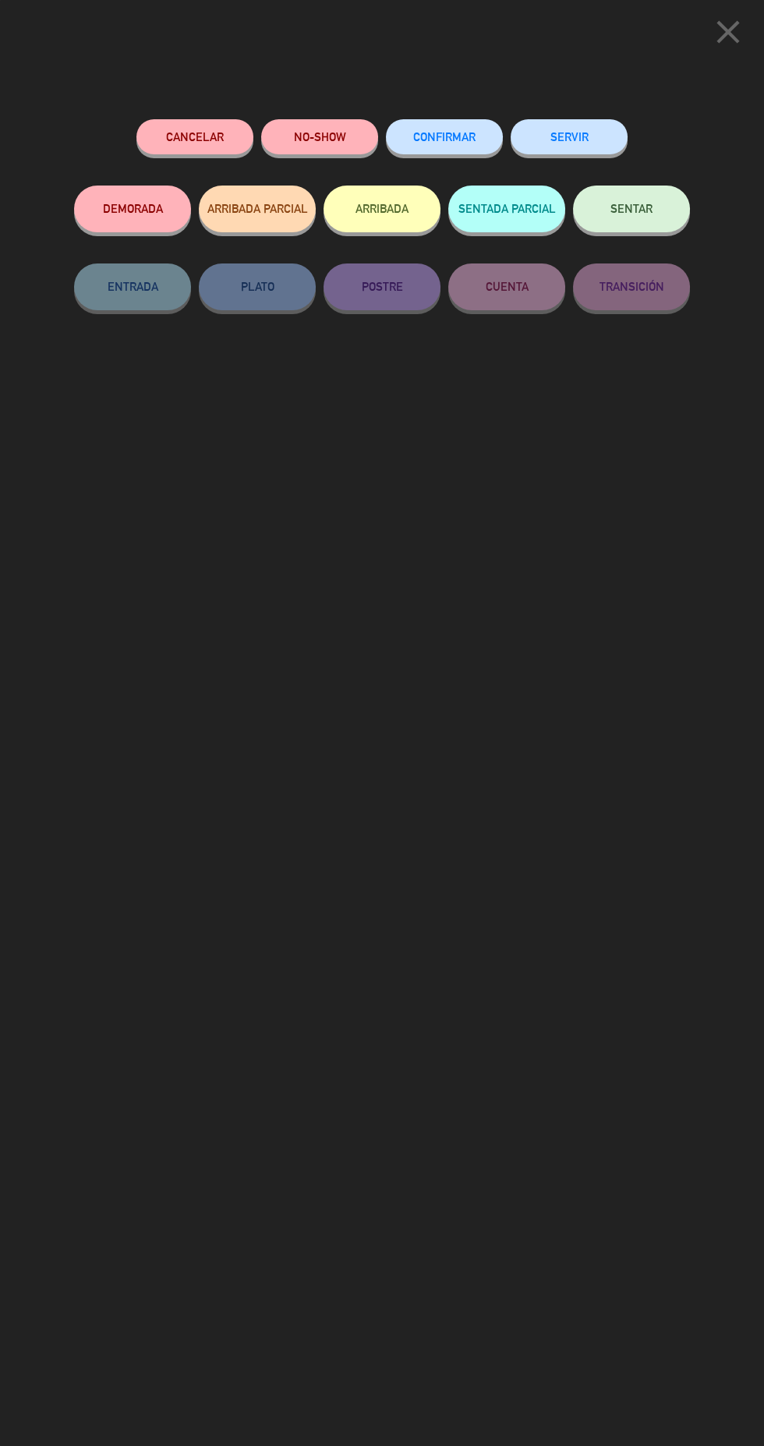
click at [396, 215] on button "ARRIBADA" at bounding box center [381, 208] width 117 height 47
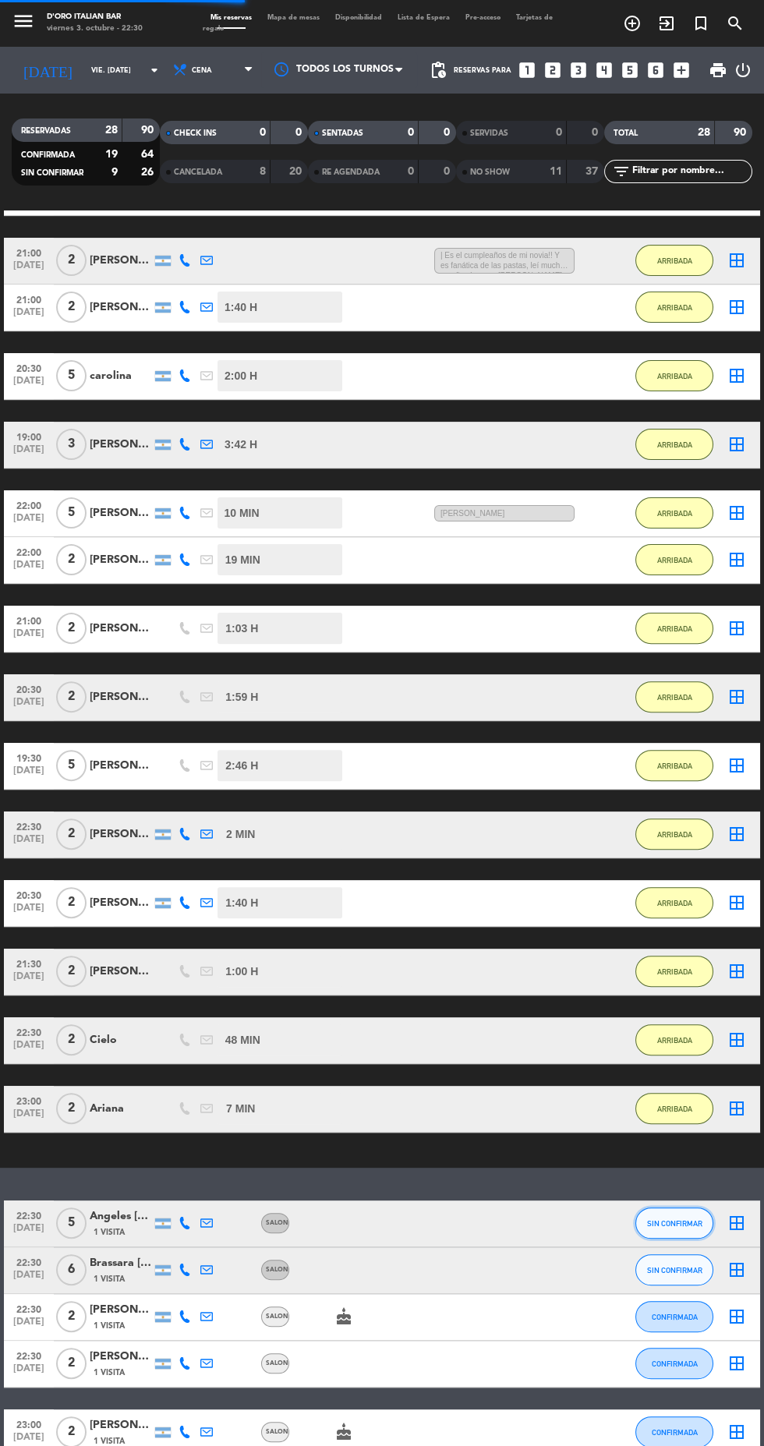
click at [684, 1225] on span "SIN CONFIRMAR" at bounding box center [674, 1223] width 55 height 9
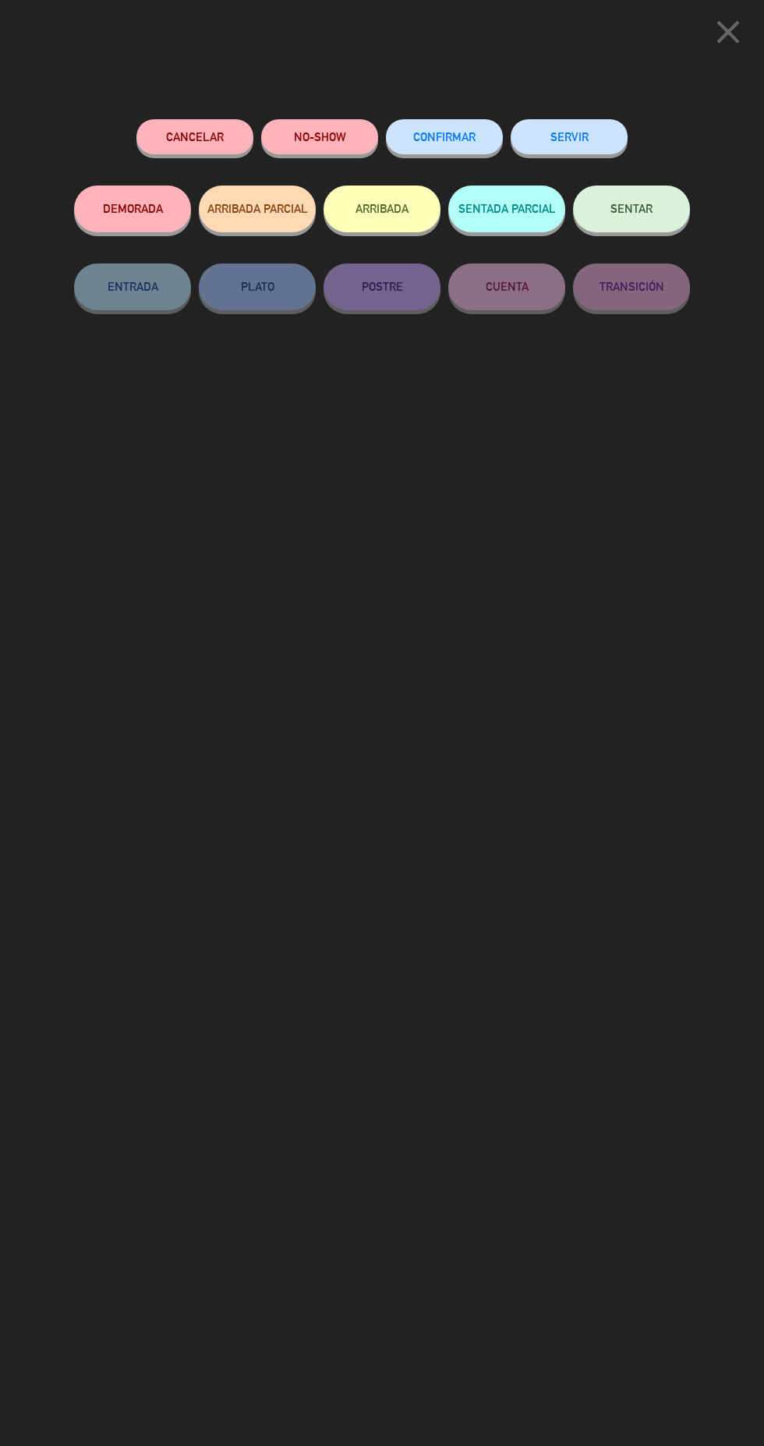
click at [362, 223] on button "ARRIBADA" at bounding box center [381, 208] width 117 height 47
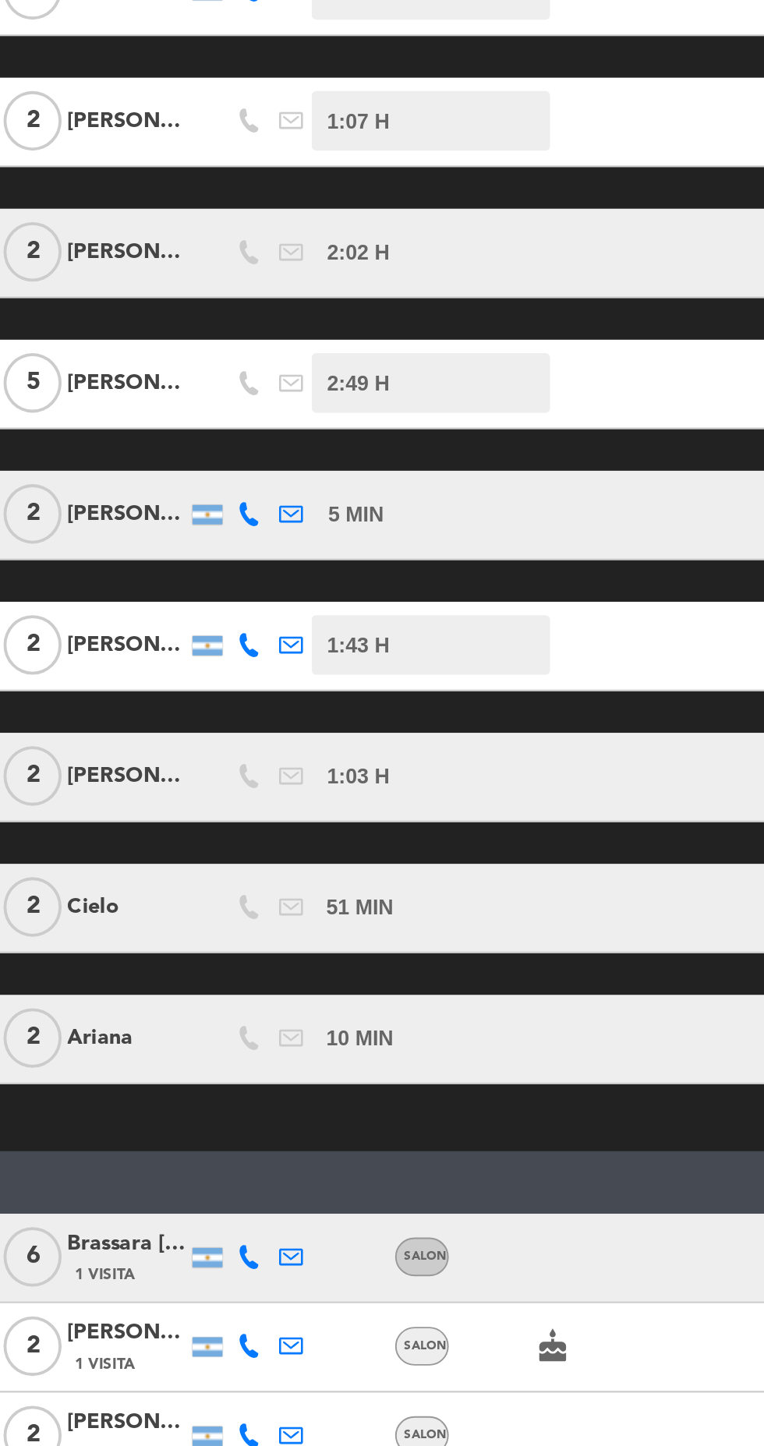
scroll to position [700, 0]
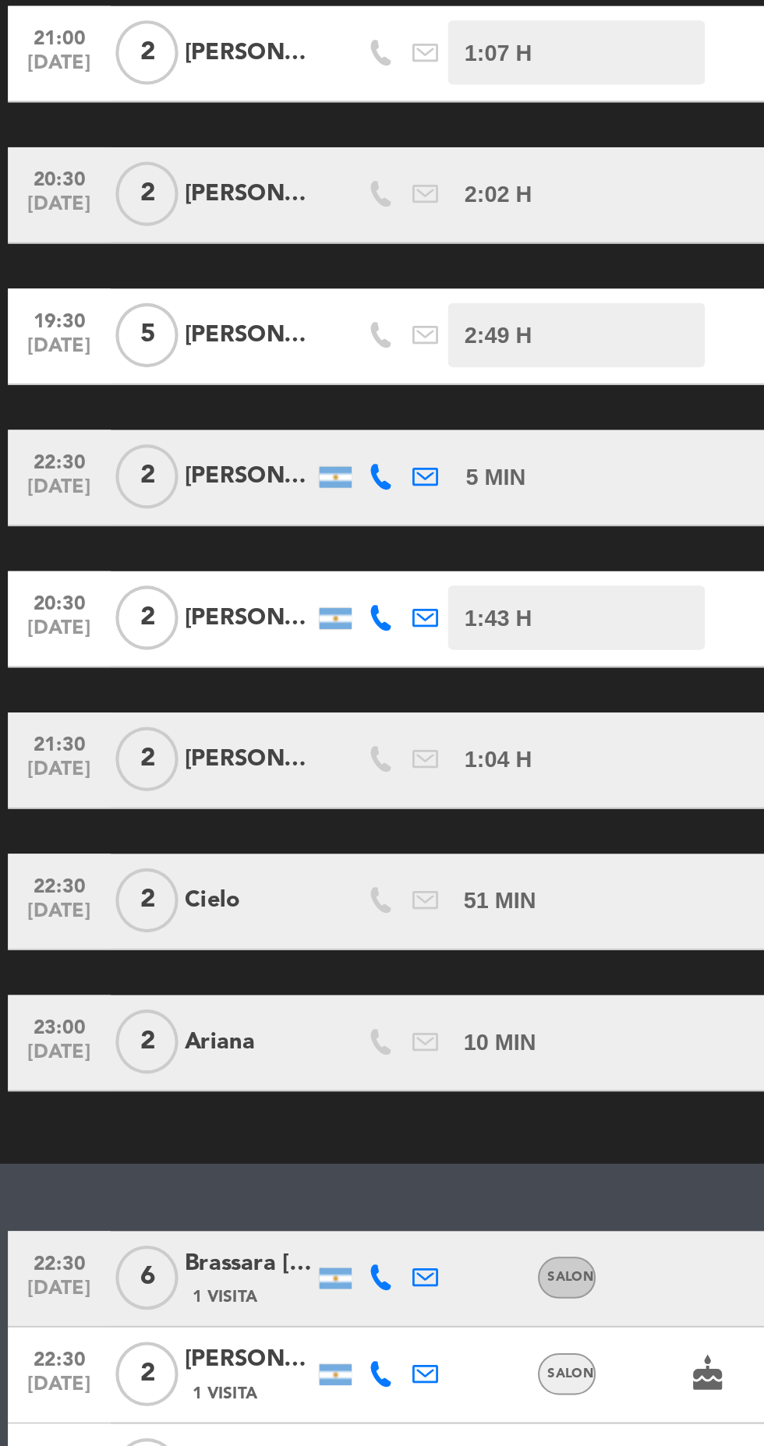
click at [185, 1251] on icon at bounding box center [184, 1257] width 12 height 12
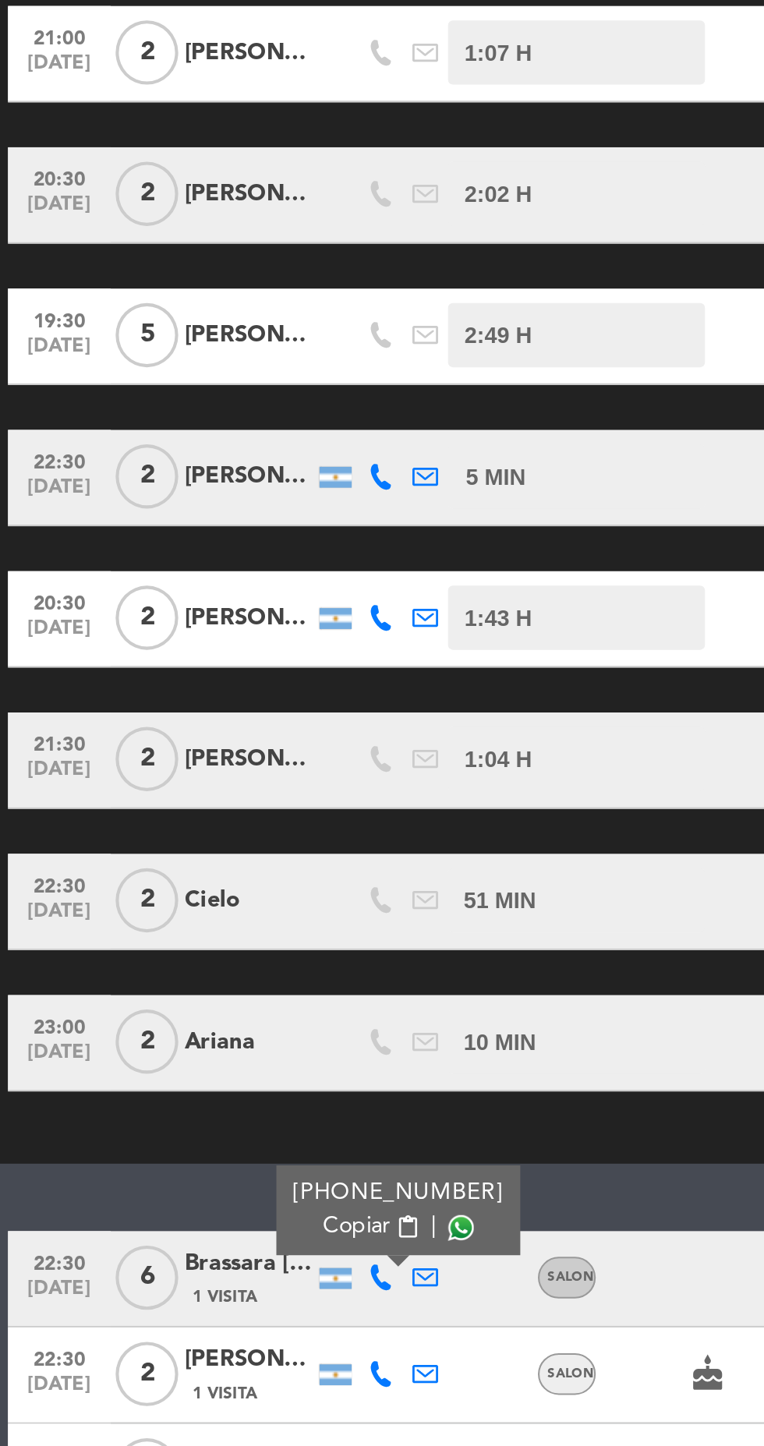
click at [219, 1226] on span at bounding box center [223, 1232] width 12 height 12
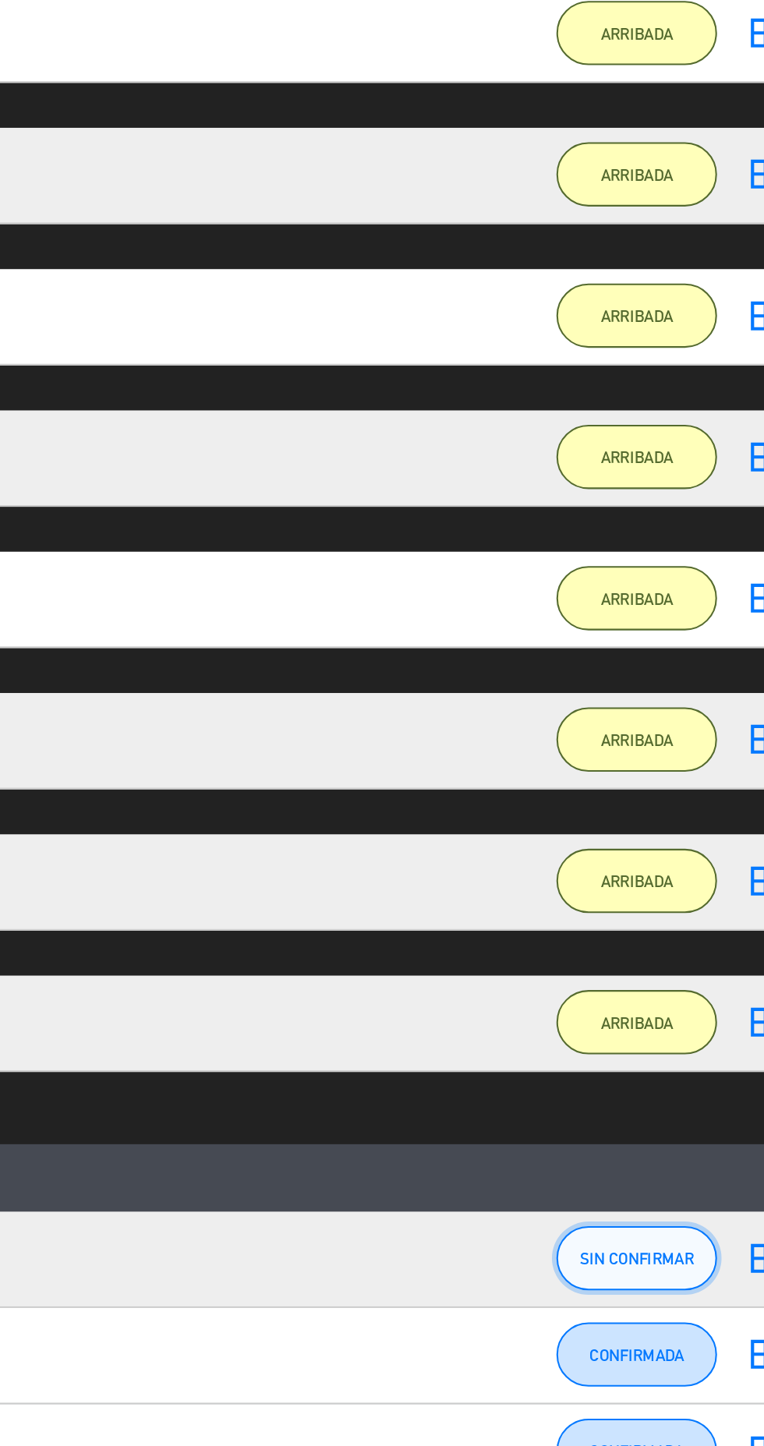
click at [682, 1232] on button "SIN CONFIRMAR" at bounding box center [674, 1247] width 78 height 31
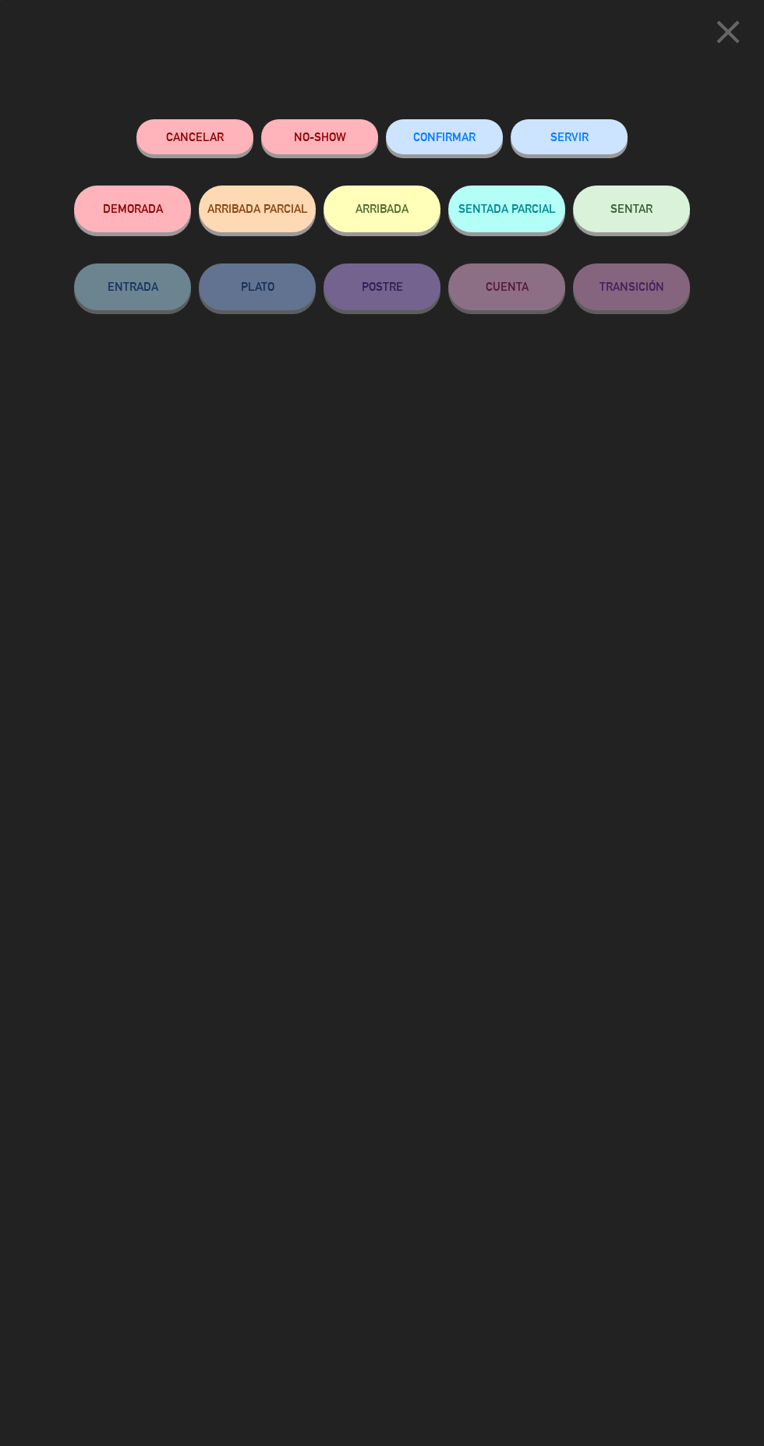
scroll to position [95, 0]
click at [462, 139] on span "CONFIRMAR" at bounding box center [444, 136] width 62 height 13
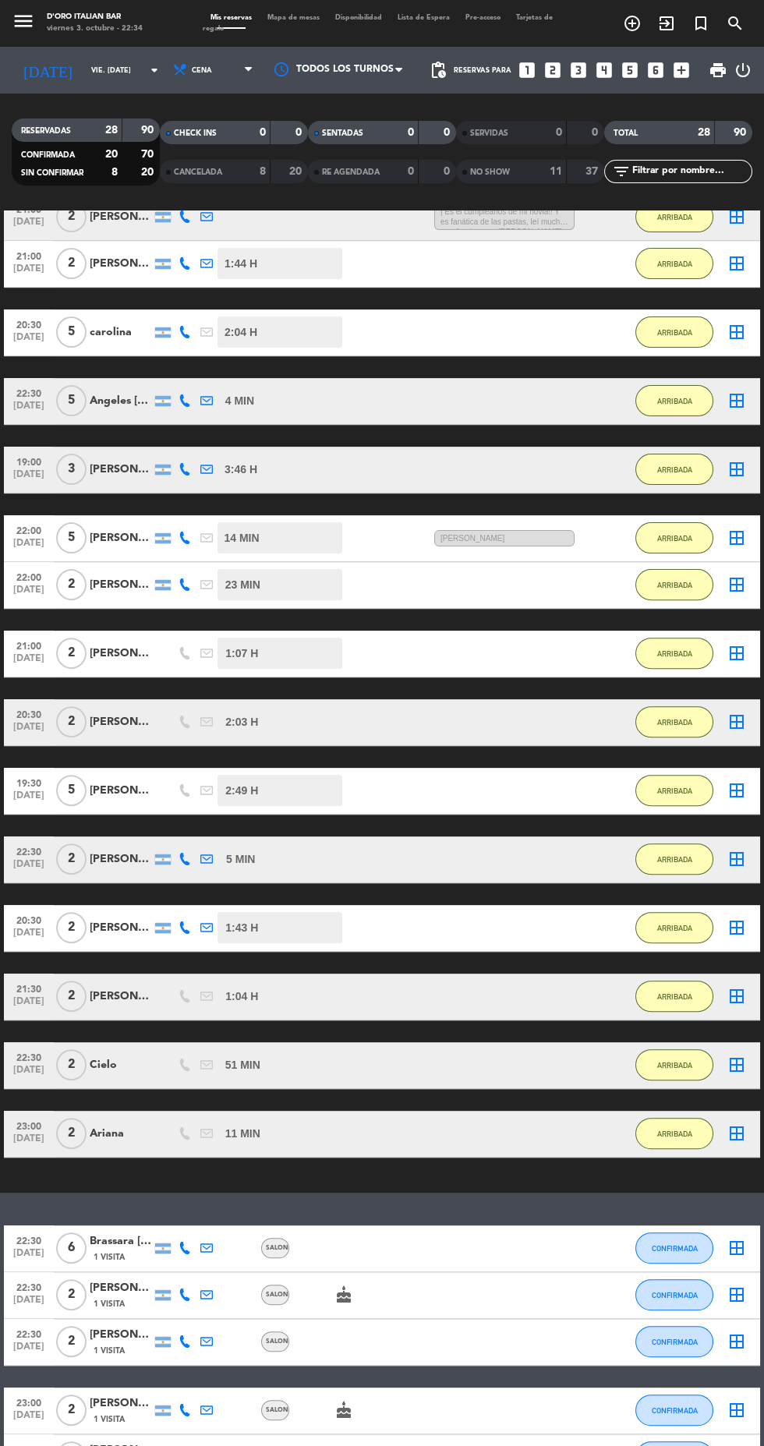
scroll to position [0, 0]
click at [680, 1294] on span "CONFIRMADA" at bounding box center [675, 1295] width 46 height 9
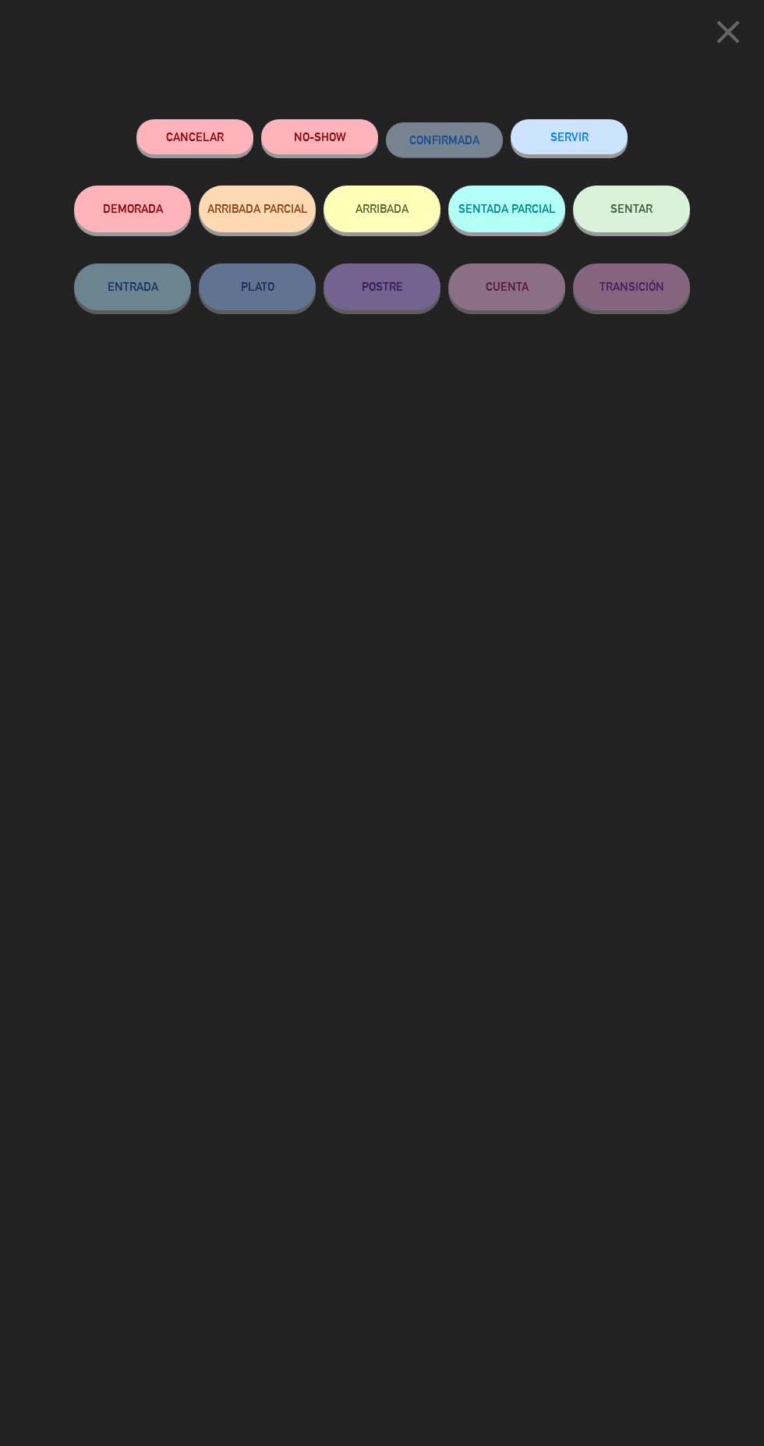
click at [394, 217] on button "ARRIBADA" at bounding box center [381, 208] width 117 height 47
